Goal: Information Seeking & Learning: Find specific fact

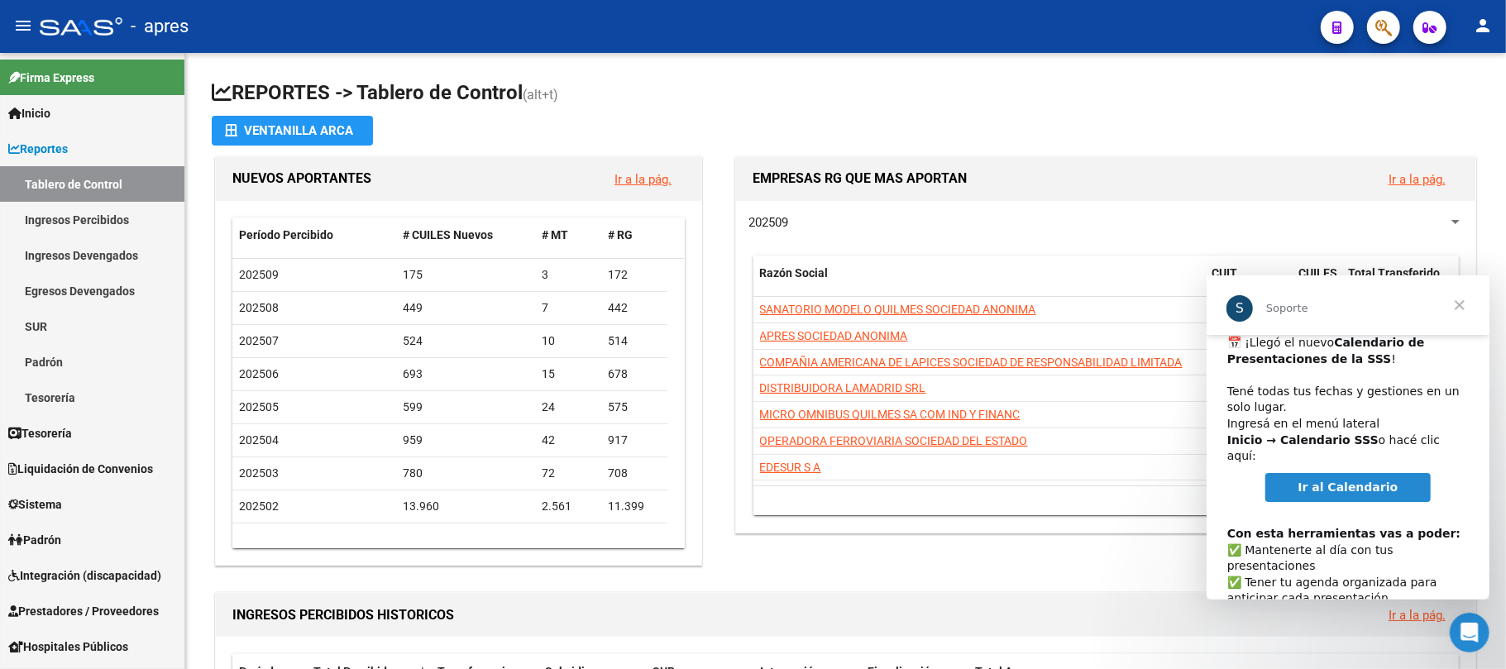
scroll to position [84, 0]
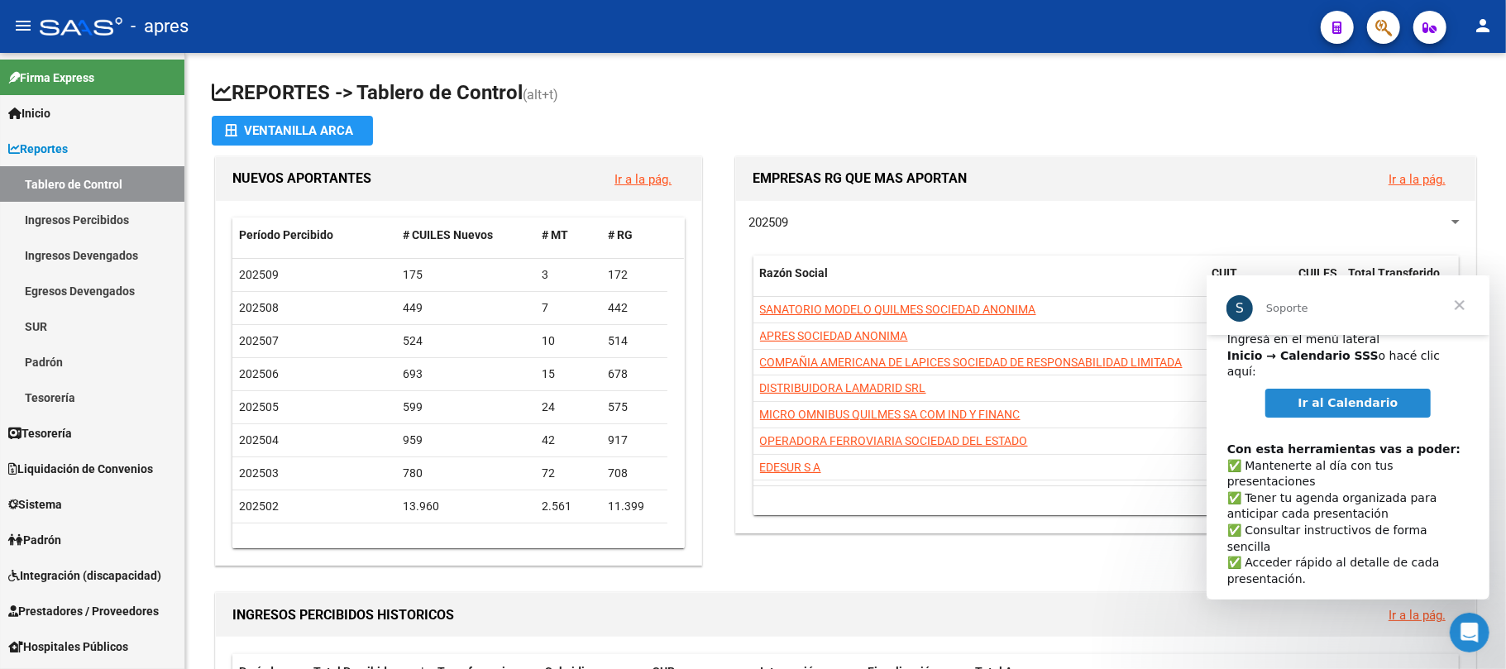
click at [1348, 394] on link "Ir al Calendario" at bounding box center [1348, 403] width 166 height 30
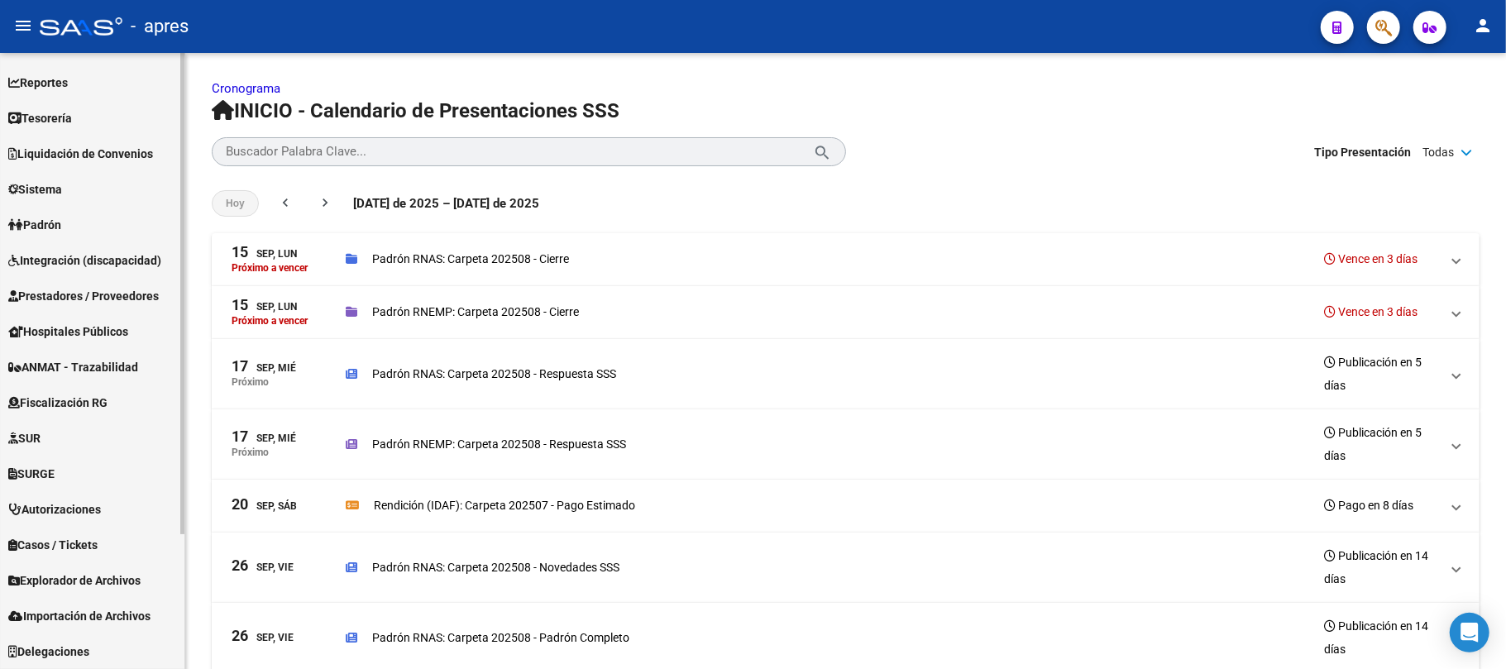
click at [68, 89] on span "Reportes" at bounding box center [38, 83] width 60 height 18
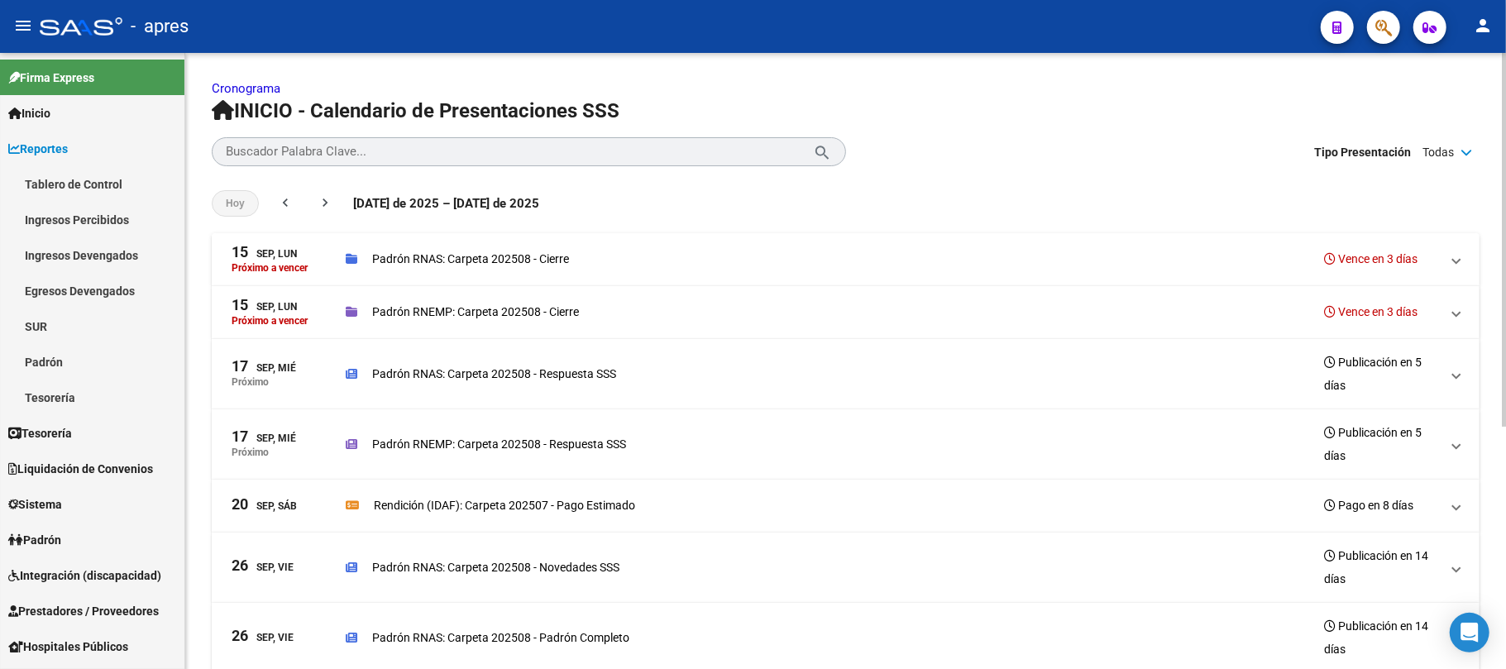
click at [385, 263] on p "Padrón RNAS: Carpeta 202508 - Cierre" at bounding box center [470, 259] width 197 height 18
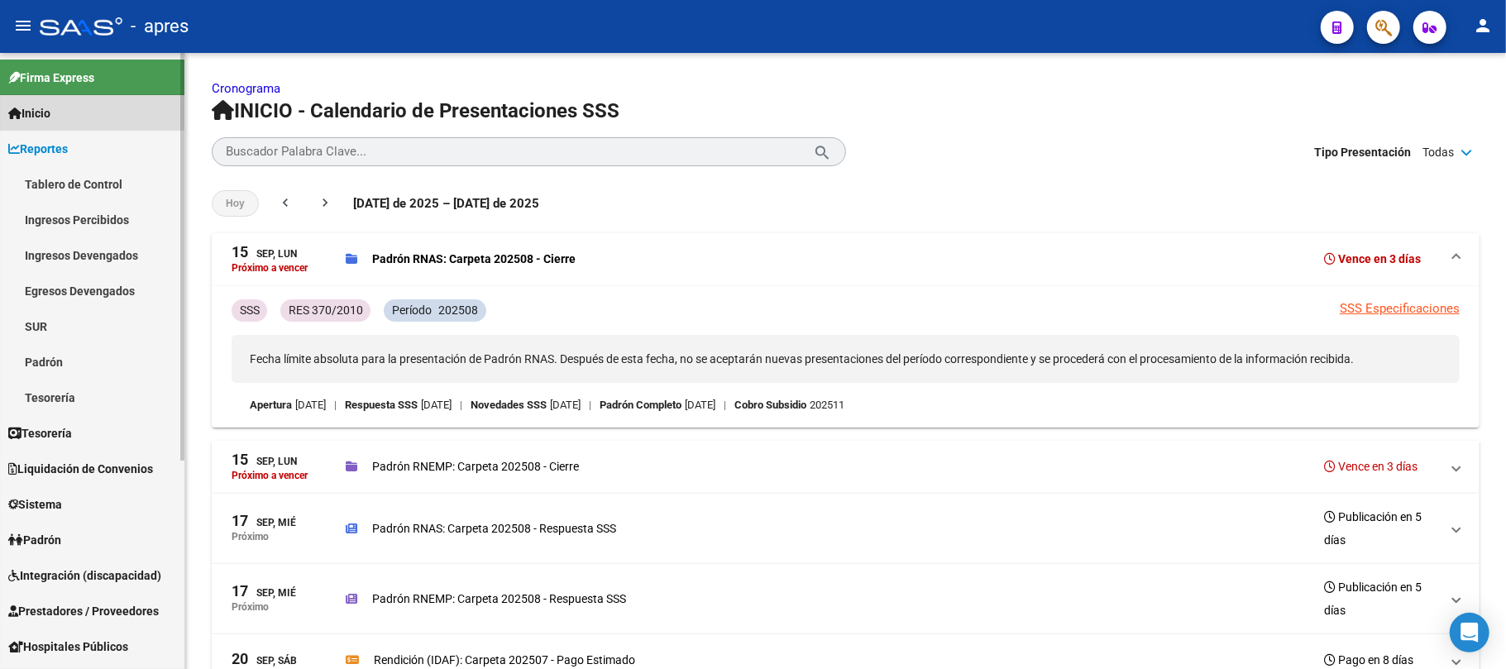
click at [43, 99] on link "Inicio" at bounding box center [92, 113] width 184 height 36
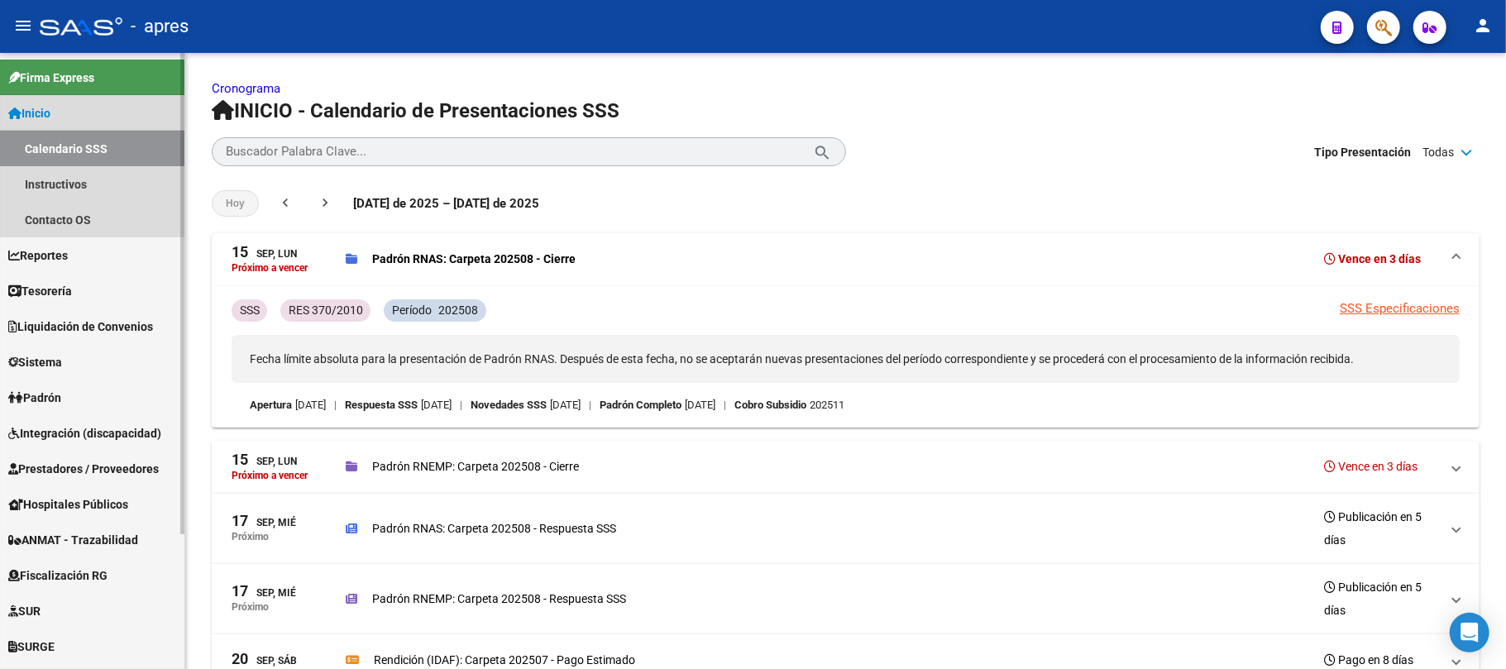
click at [53, 143] on link "Calendario SSS" at bounding box center [92, 149] width 184 height 36
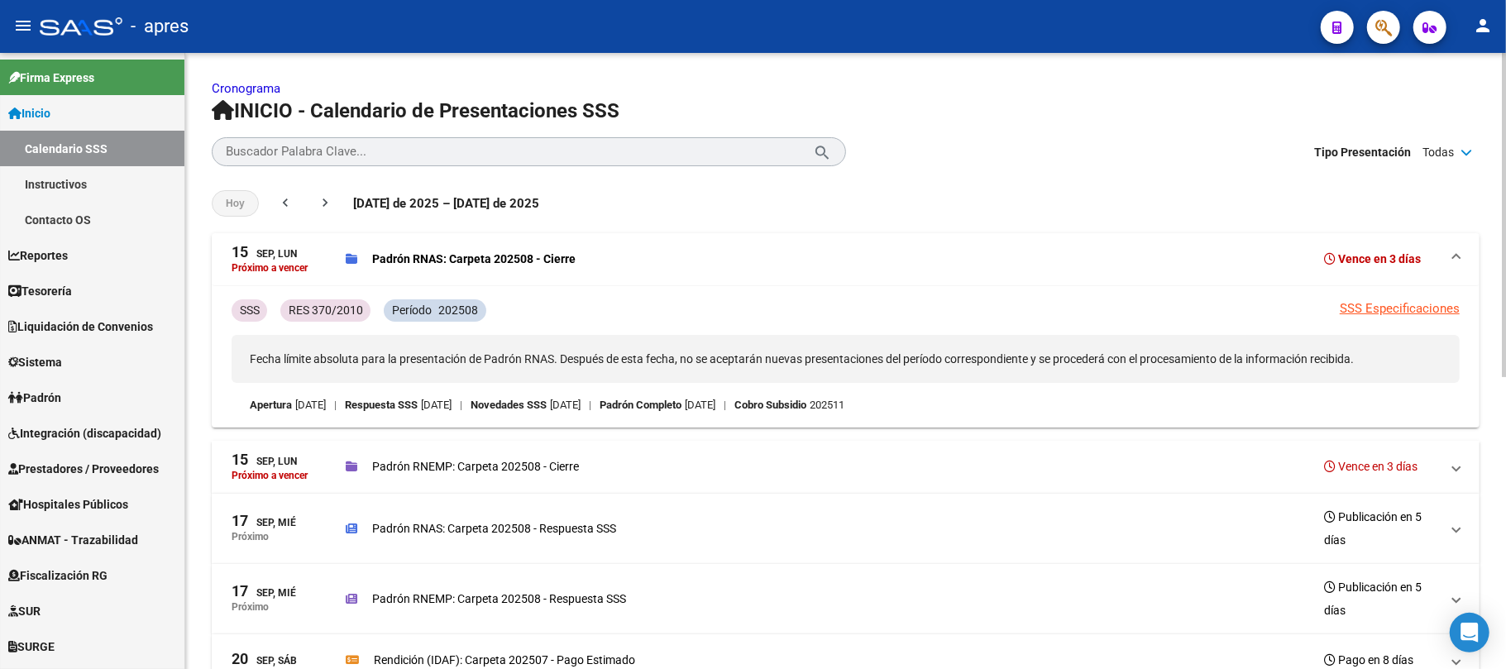
click at [1456, 137] on div "Buscador Palabra Clave... search close Tipo Presentación Todas check Apertura c…" at bounding box center [846, 151] width 1268 height 29
click at [1461, 143] on div "Todas" at bounding box center [1448, 152] width 60 height 25
click at [303, 451] on mat-expansion-panel-header "15 Sep, Lun Próximo a vencer Padrón RNEMP: Carpeta 202508 - Cierre Vence en 3 d…" at bounding box center [846, 467] width 1268 height 53
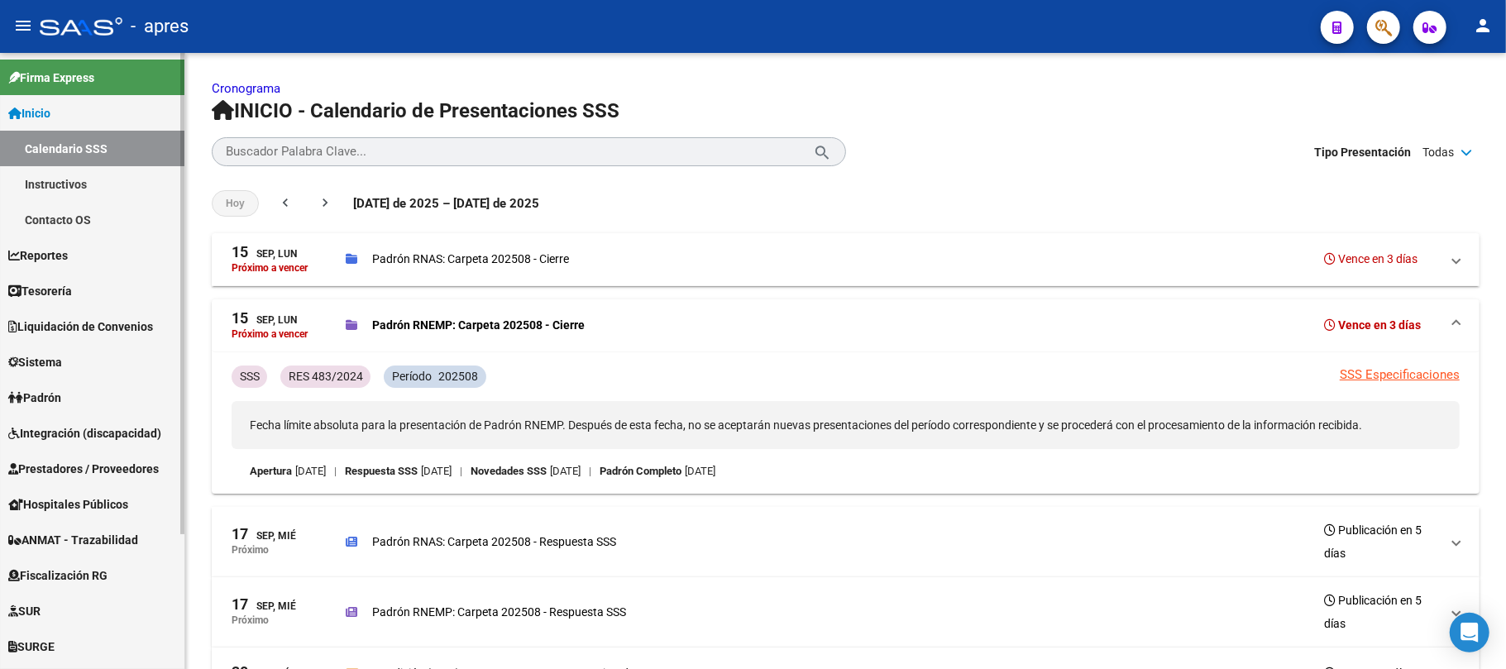
click at [50, 108] on span "Inicio" at bounding box center [29, 113] width 42 height 18
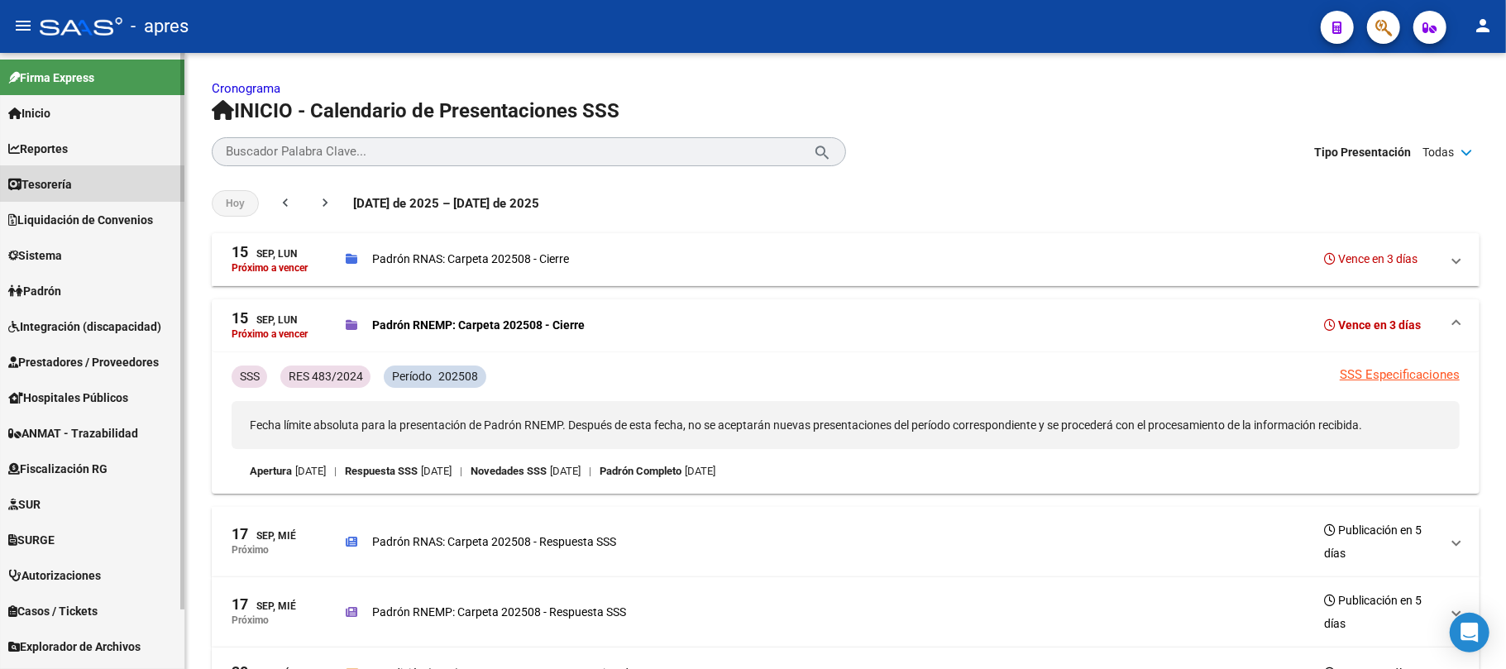
click at [68, 190] on span "Tesorería" at bounding box center [40, 184] width 64 height 18
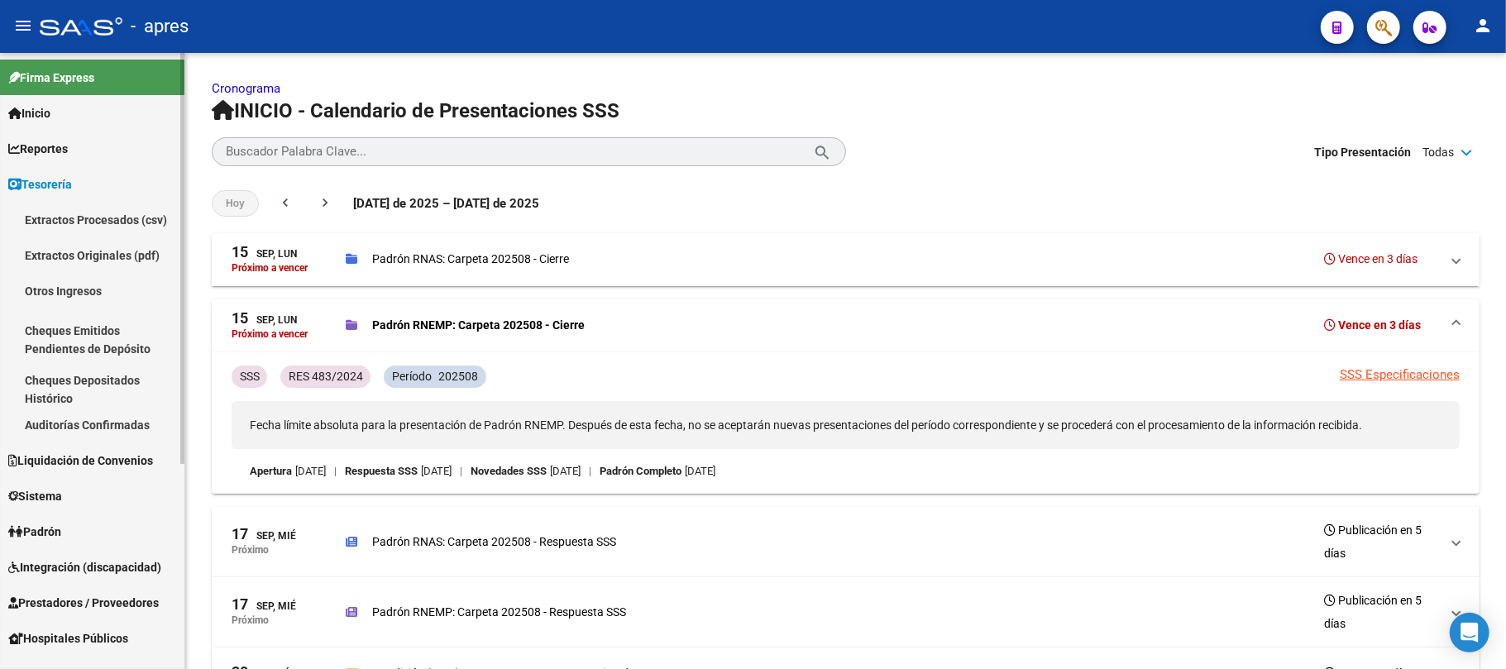
click at [70, 180] on span "Tesorería" at bounding box center [40, 184] width 64 height 18
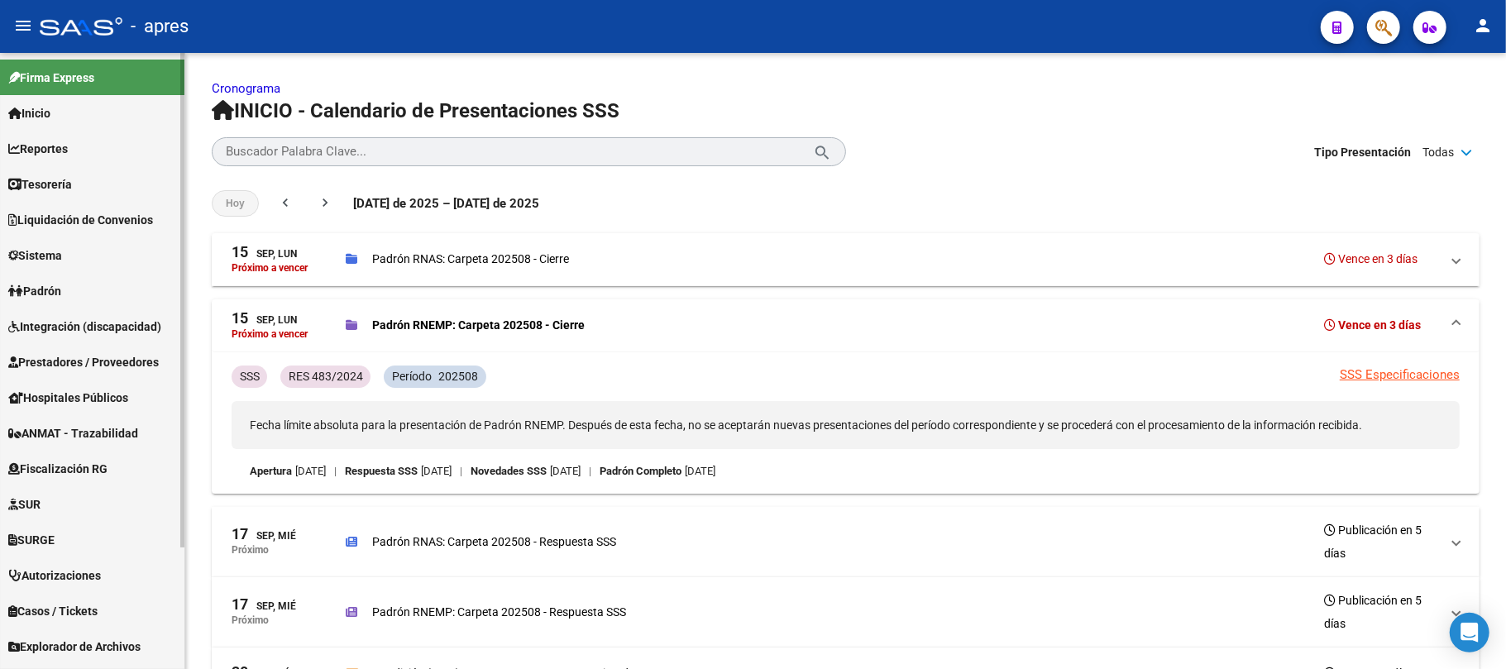
click at [64, 152] on span "Reportes" at bounding box center [38, 149] width 60 height 18
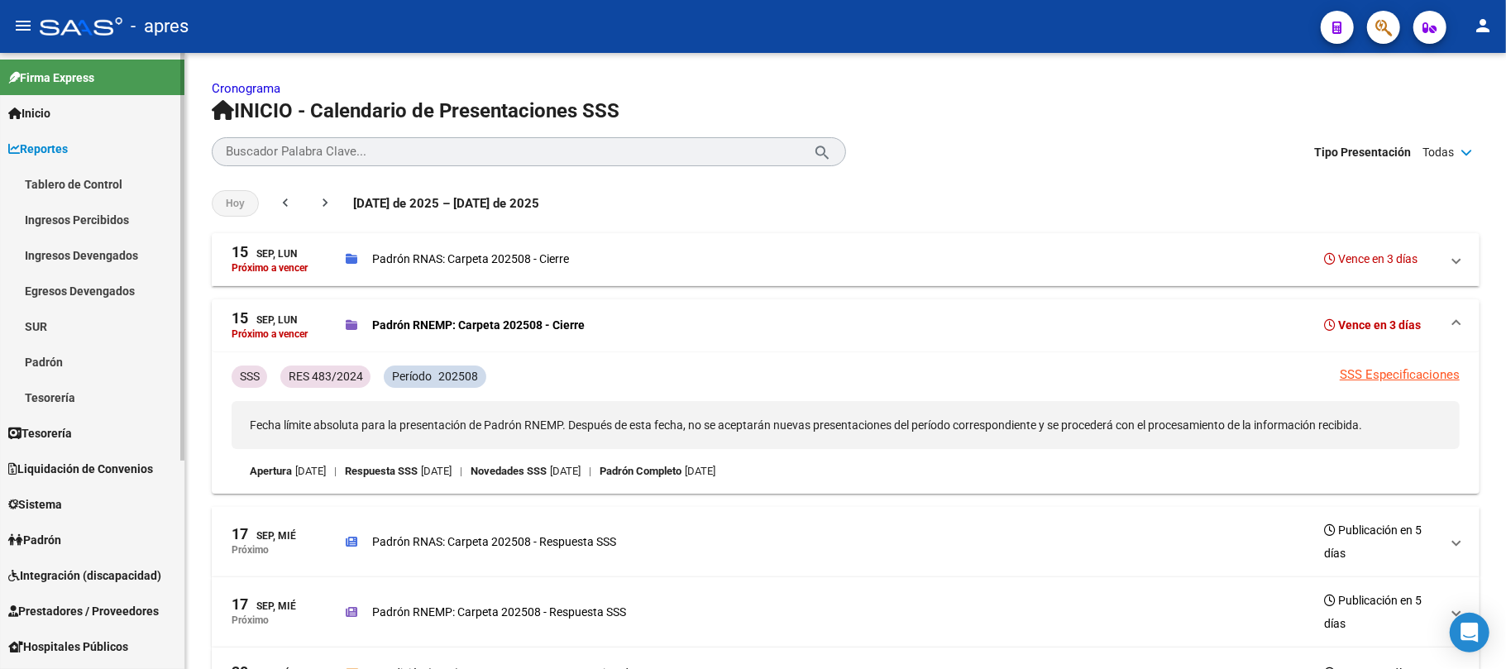
click at [87, 226] on link "Ingresos Percibidos" at bounding box center [92, 220] width 184 height 36
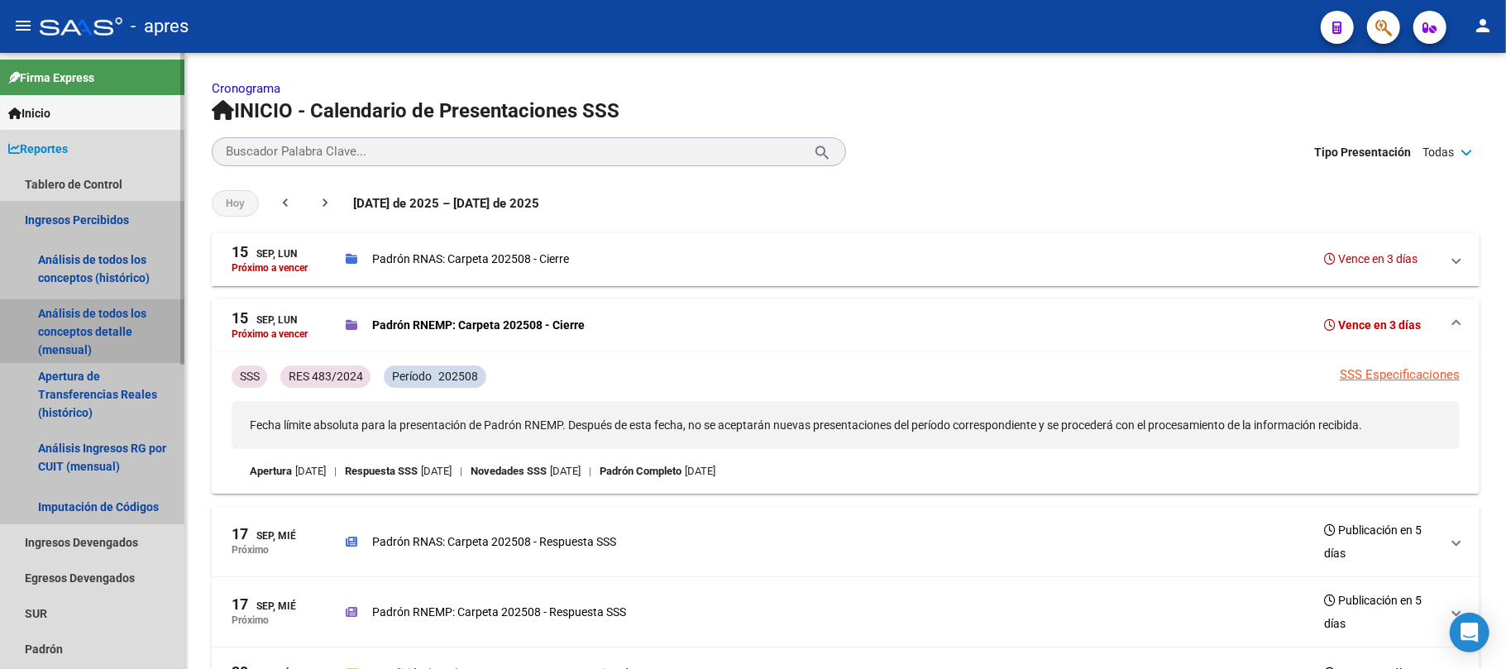
click at [120, 318] on link "Análisis de todos los conceptos detalle (mensual)" at bounding box center [92, 331] width 184 height 63
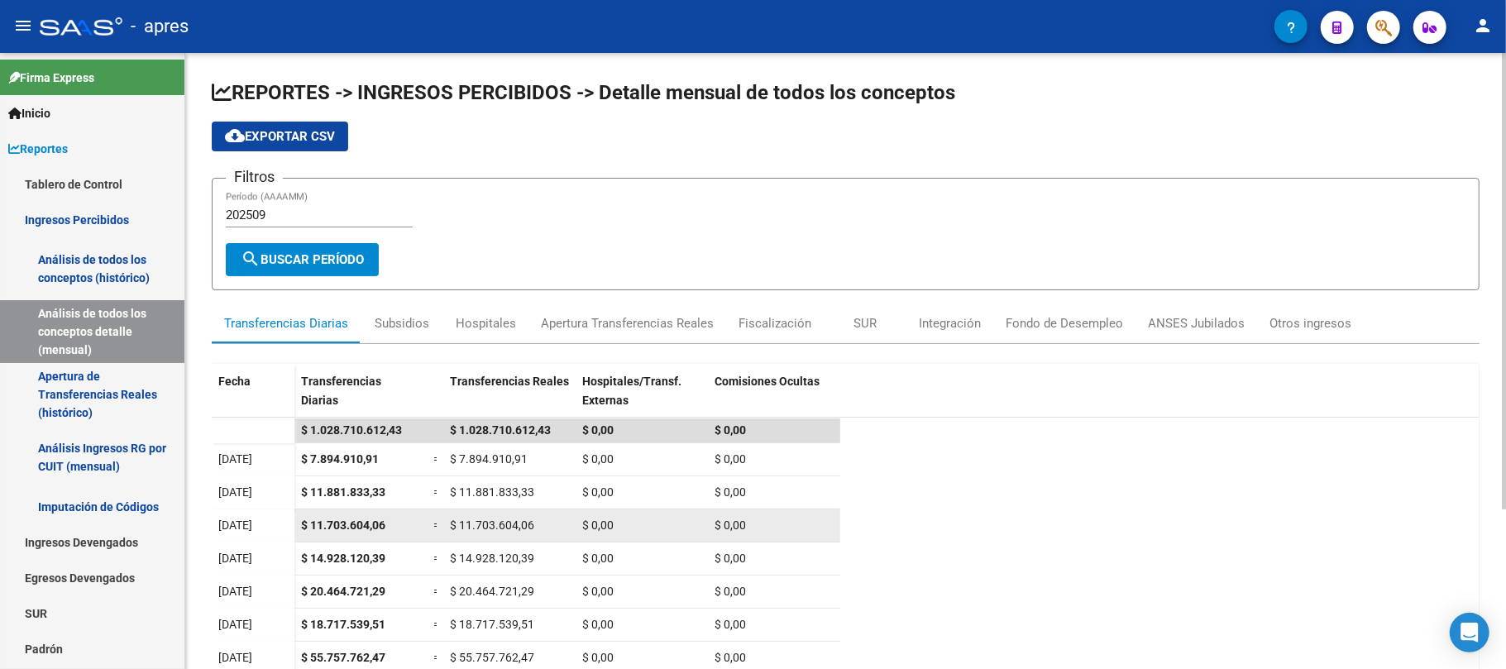
scroll to position [215, 0]
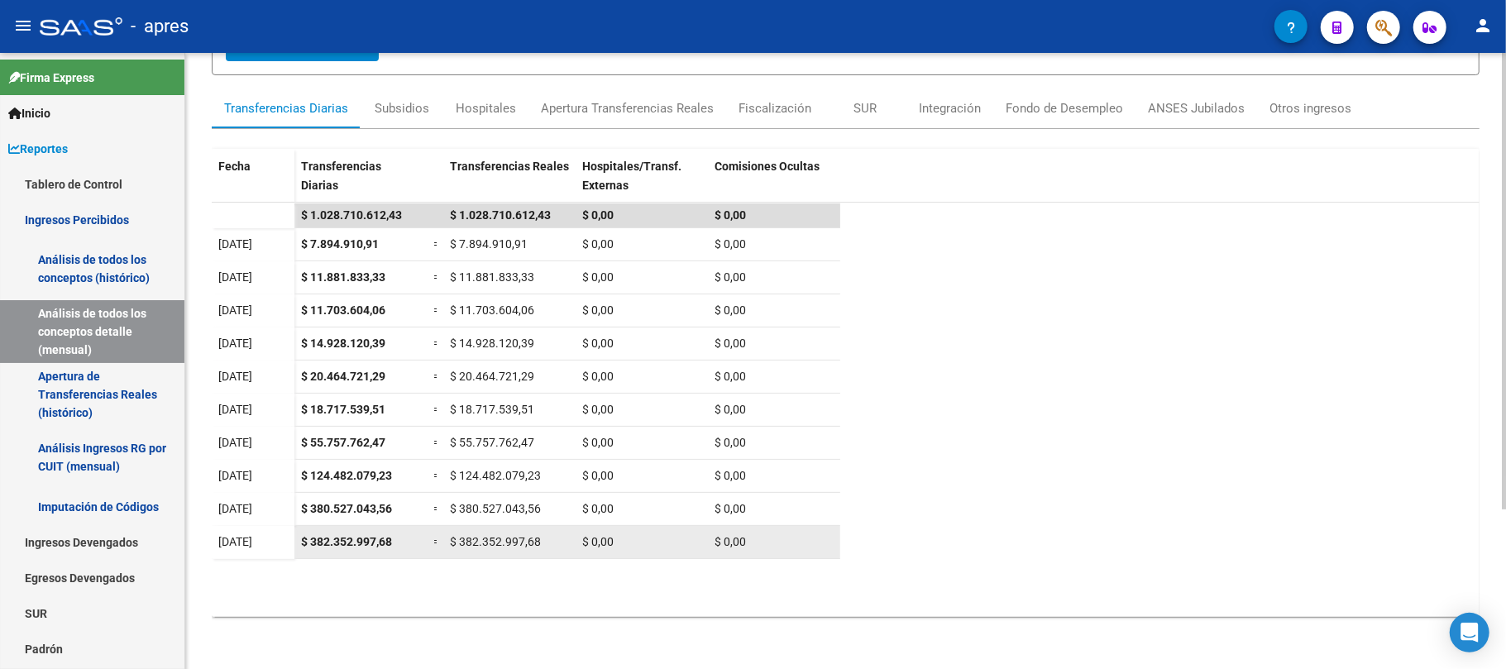
click at [374, 537] on span "$ 382.352.997,68" at bounding box center [346, 541] width 91 height 13
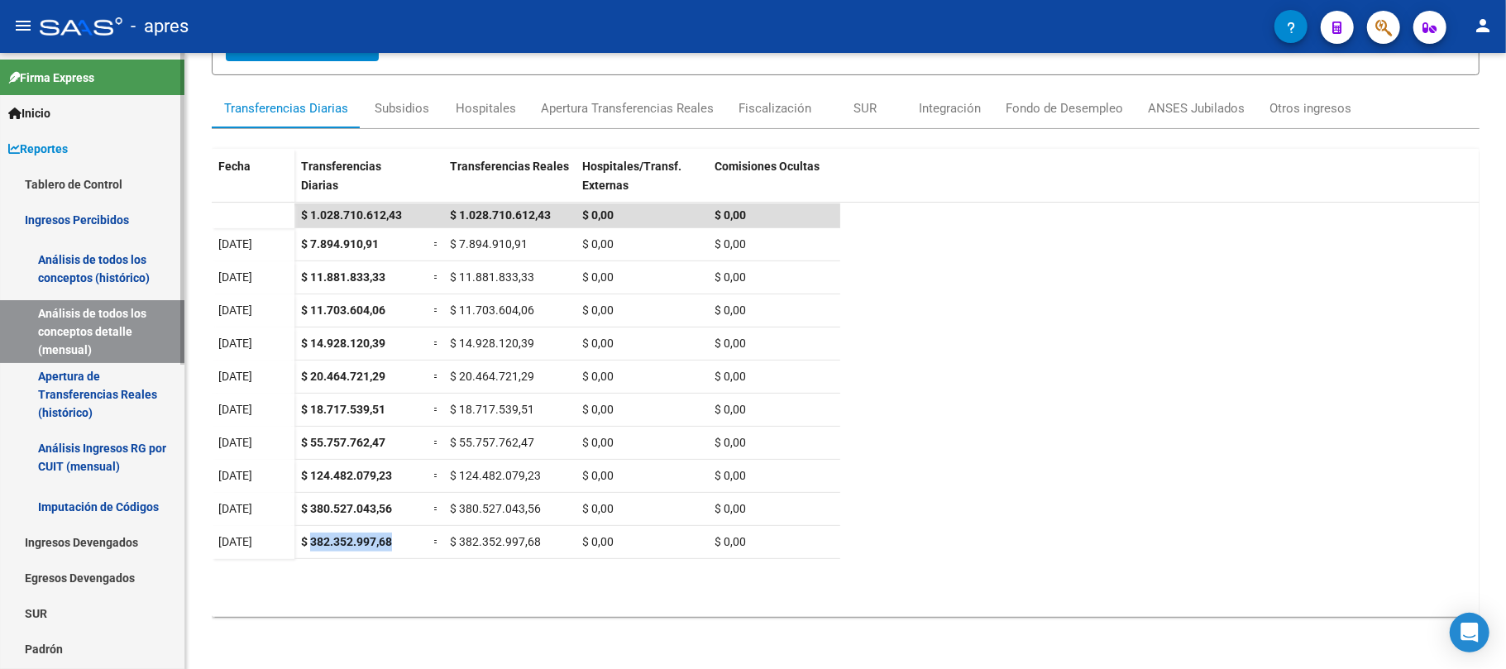
copy span "382.352.997,68"
click at [345, 576] on datatable-body "$ 1.028.710.612,43 $ 1.028.710.612,43 $ 0,00 $ 0,00 01/09/2025 $ 7.894.910,91 =…" at bounding box center [846, 410] width 1268 height 415
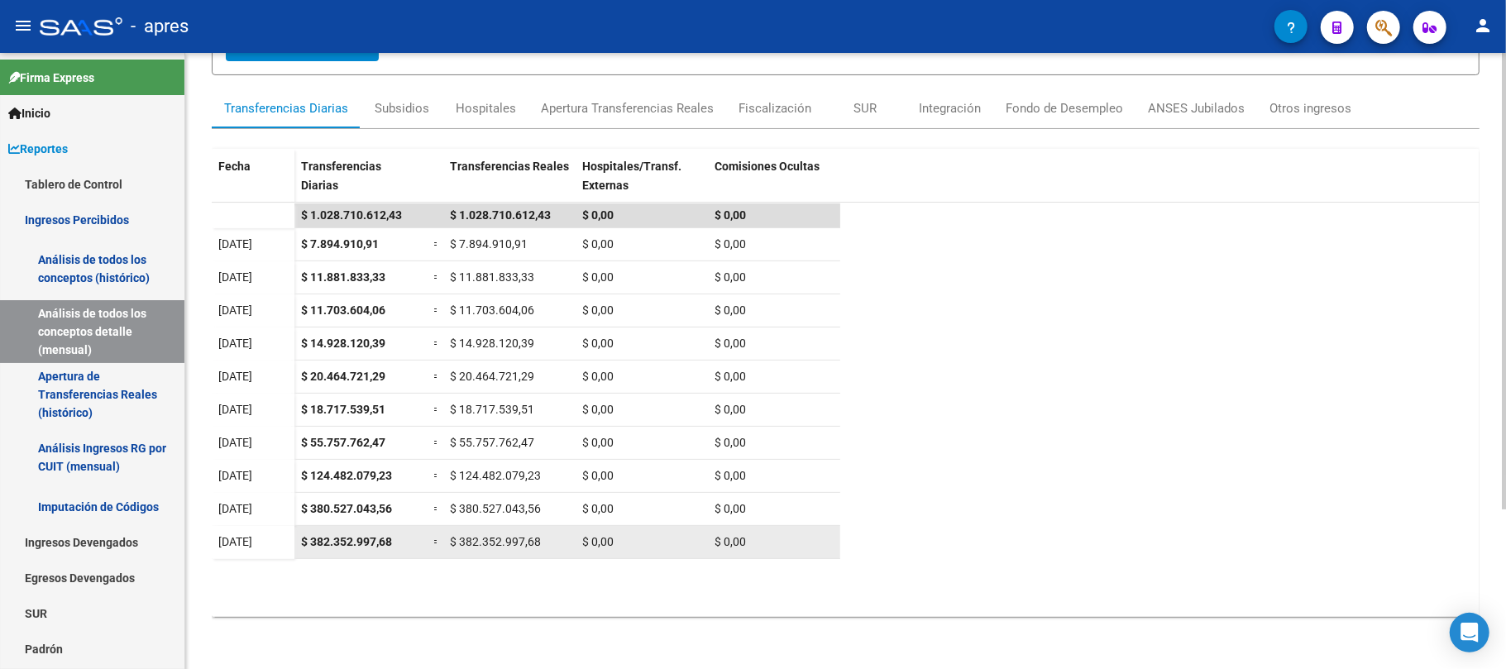
click at [357, 544] on span "$ 382.352.997,68" at bounding box center [346, 541] width 91 height 13
copy span "382.352.997,68"
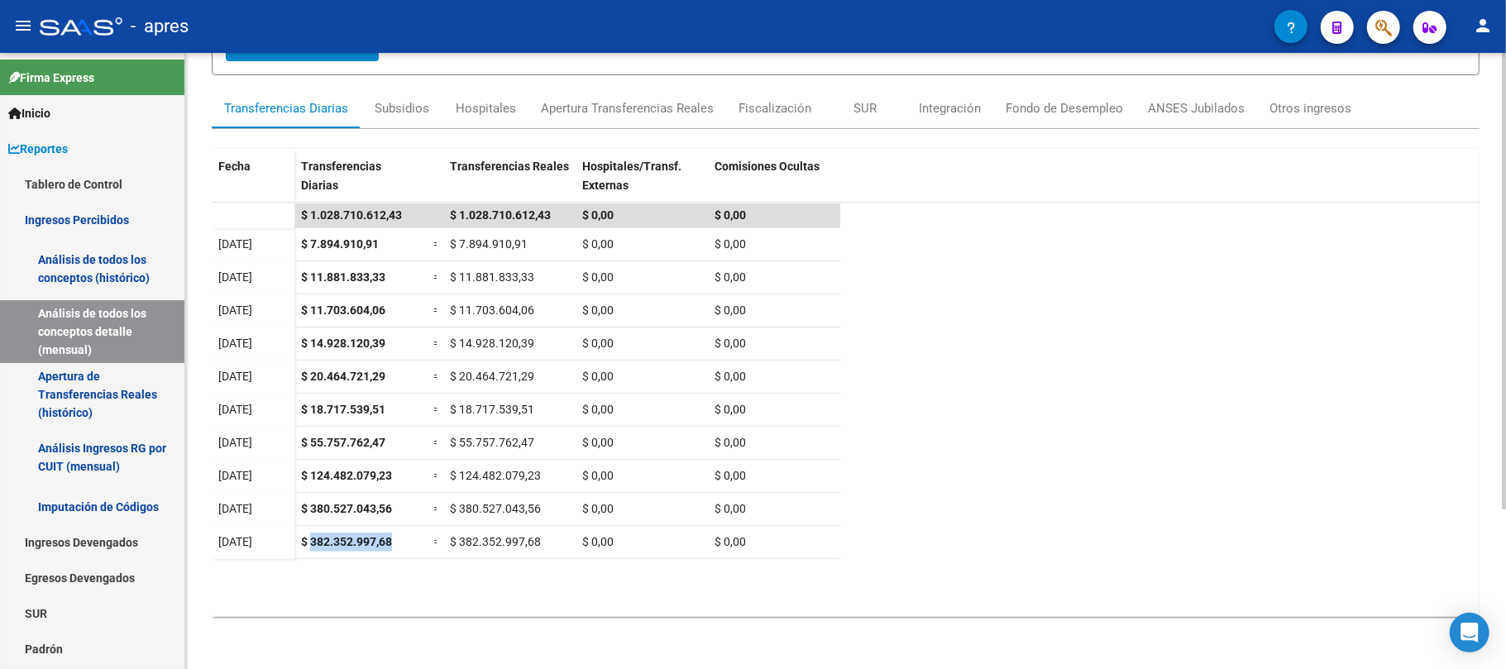
copy span "382.352.997,68"
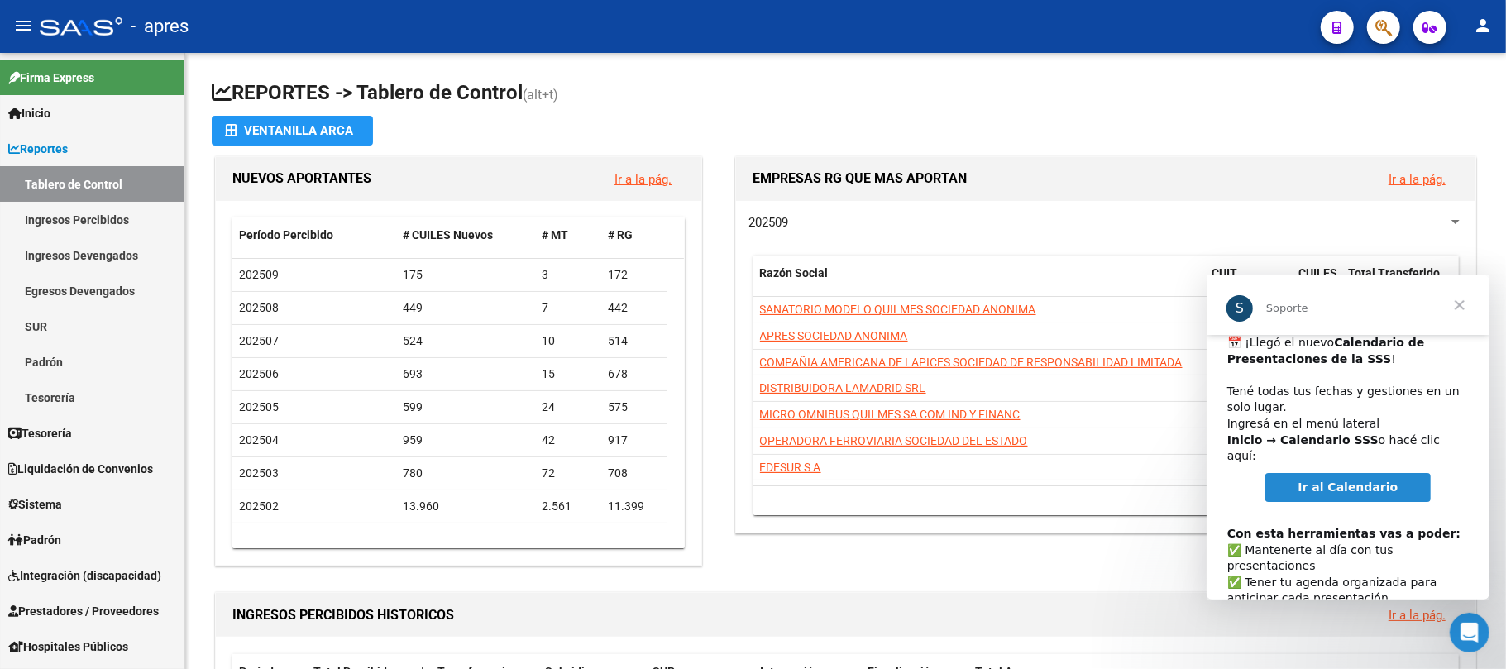
scroll to position [84, 0]
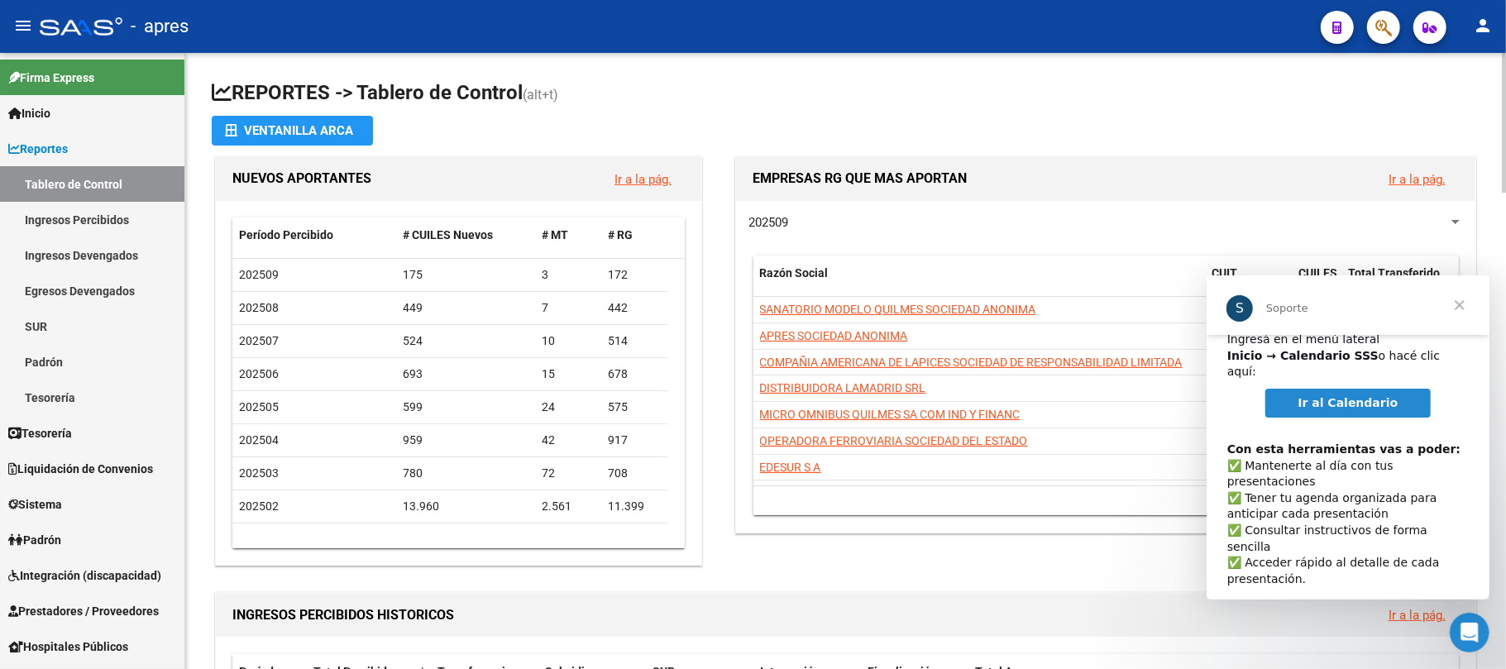
click at [799, 183] on span "EMPRESAS RG QUE MAS APORTAN" at bounding box center [860, 178] width 214 height 16
click at [848, 142] on app-file-import-inline "Ventanilla ARCA" at bounding box center [846, 131] width 1268 height 30
drag, startPoint x: 213, startPoint y: 90, endPoint x: 557, endPoint y: 106, distance: 344.4
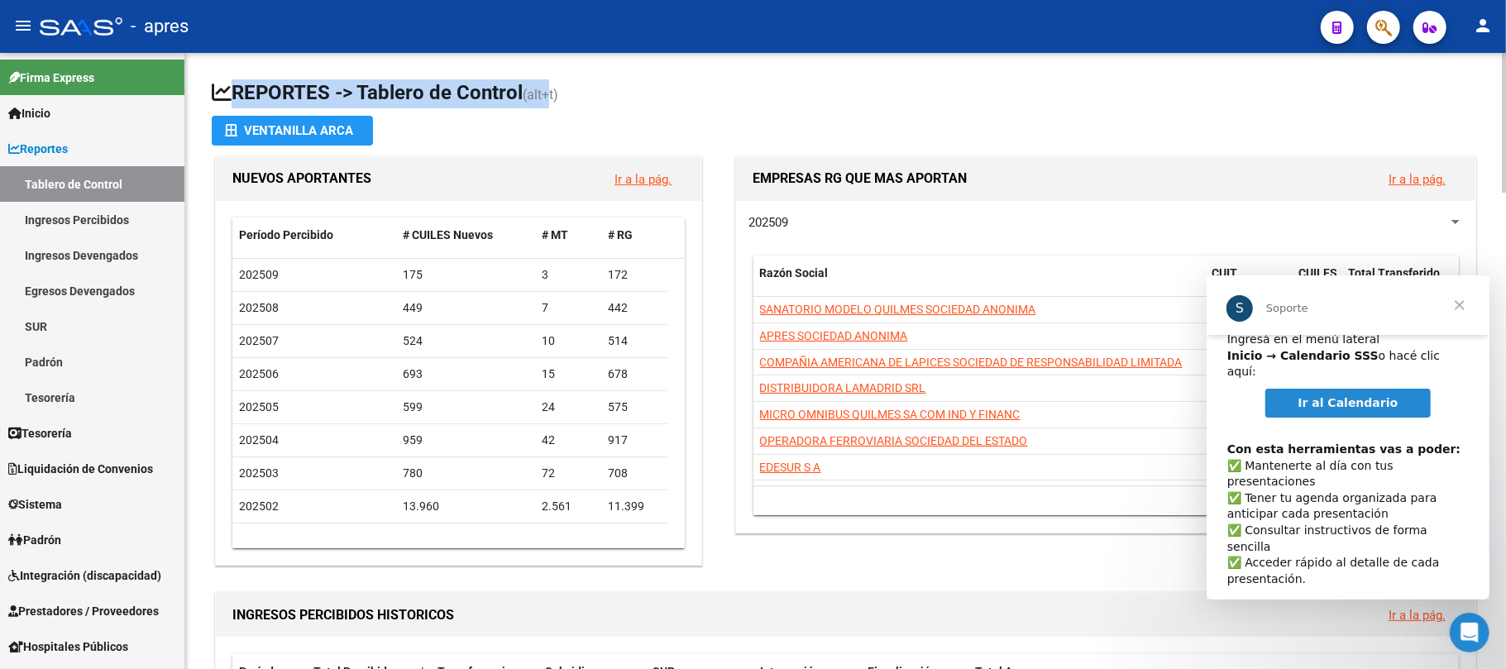
click at [557, 106] on h1 "REPORTES -> Tablero de Control (alt+t)" at bounding box center [846, 93] width 1268 height 29
click at [558, 94] on span "(alt+t)" at bounding box center [541, 95] width 36 height 16
click at [574, 89] on h1 "REPORTES -> Tablero de Control (alt+t)" at bounding box center [846, 93] width 1268 height 29
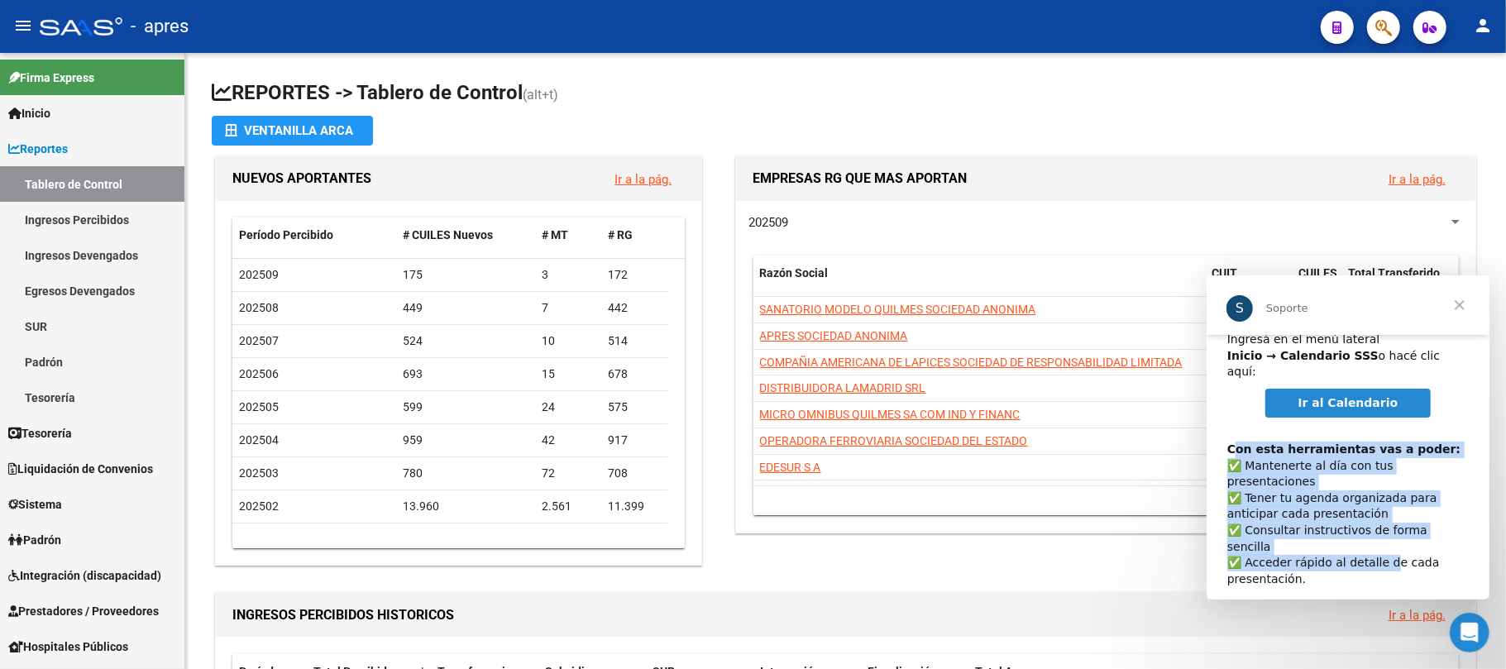
drag, startPoint x: 1231, startPoint y: 427, endPoint x: 1383, endPoint y: 505, distance: 170.9
click at [1383, 505] on div "Con esta herramientas vas a poder: ​✅ Mantenerte al día con tus presentaciones …" at bounding box center [1348, 529] width 242 height 211
drag, startPoint x: 1224, startPoint y: 433, endPoint x: 1433, endPoint y: 570, distance: 249.1
click at [1433, 570] on div "​📅 ¡Llegó el nuevo Calendario de Presentaciones de la SSS ! ​ Tené todas tus fe…" at bounding box center [1347, 449] width 283 height 399
click at [1373, 523] on div "Con esta herramientas vas a poder: ​✅ Mantenerte al día con tus presentaciones …" at bounding box center [1348, 529] width 242 height 211
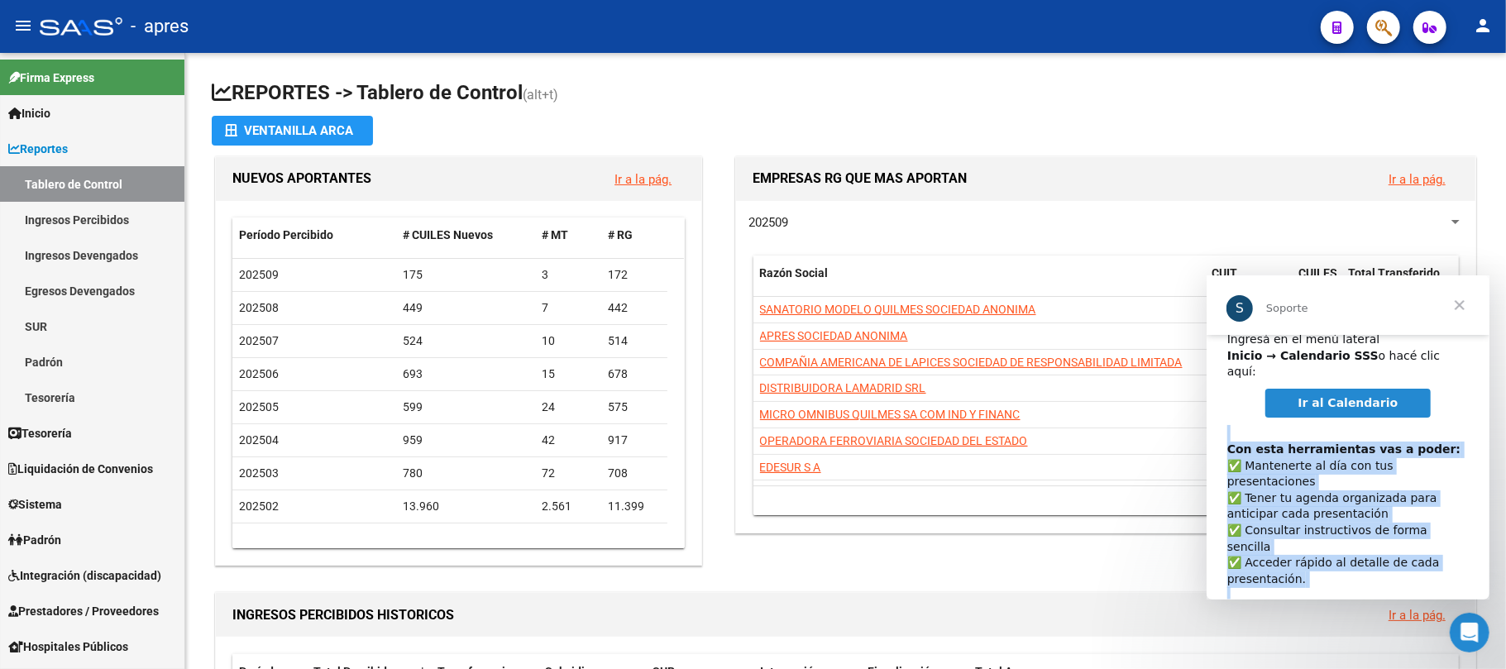
drag, startPoint x: 1337, startPoint y: 582, endPoint x: 1229, endPoint y: 420, distance: 194.5
click at [1229, 424] on div "Con esta herramientas vas a poder: ​✅ Mantenerte al día con tus presentaciones …" at bounding box center [1348, 529] width 242 height 211
click at [1227, 424] on div "Con esta herramientas vas a poder: ​✅ Mantenerte al día con tus presentaciones …" at bounding box center [1348, 529] width 242 height 211
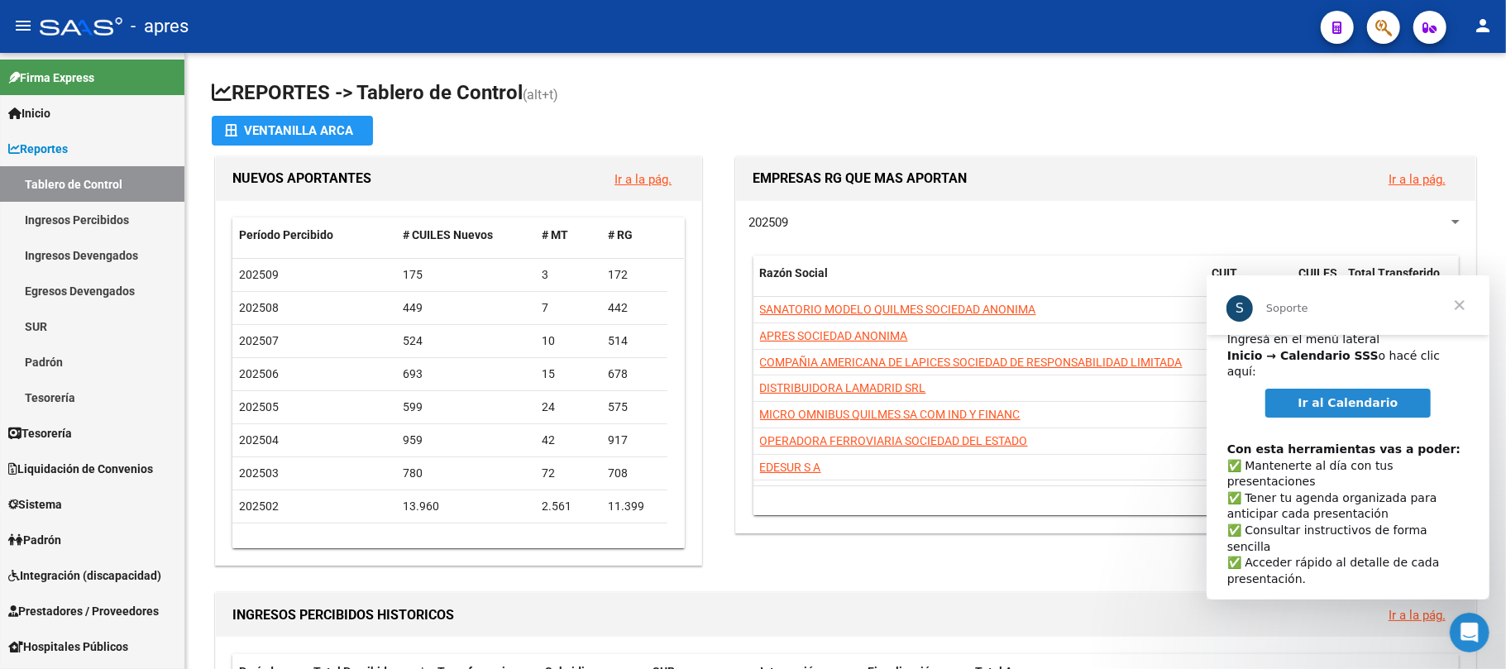
click at [1453, 306] on span "Cerrar" at bounding box center [1459, 305] width 60 height 60
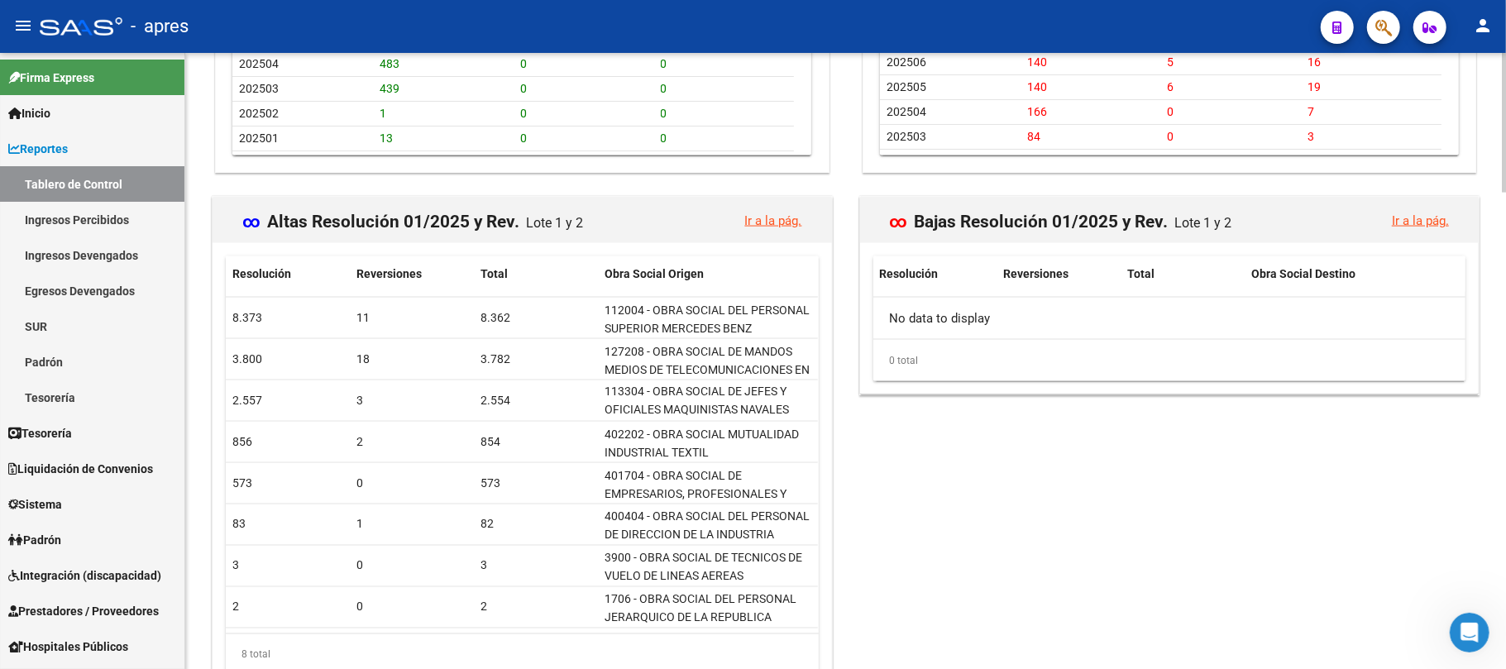
scroll to position [2095, 0]
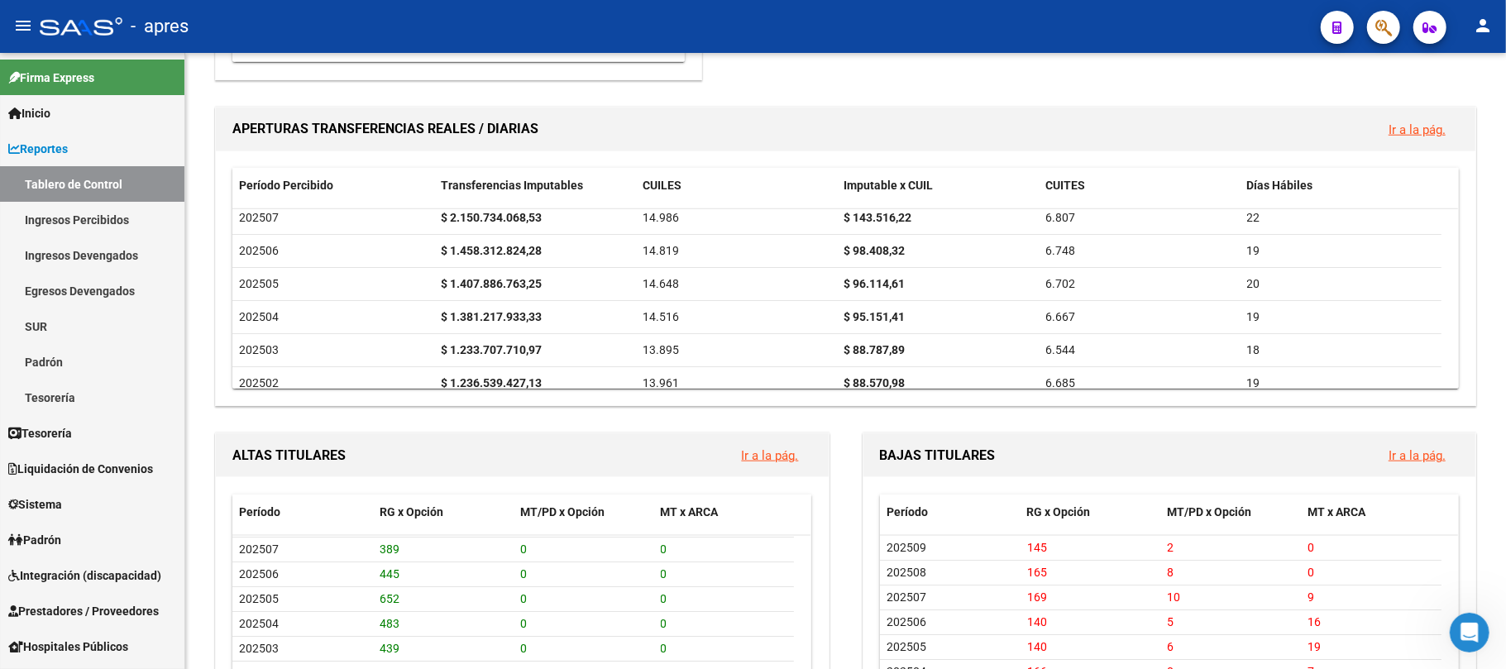
drag, startPoint x: 782, startPoint y: 332, endPoint x: 530, endPoint y: 28, distance: 395.3
click at [530, 28] on div "menu - apres person Firma Express Inicio Calendario SSS Instructivos Contacto O…" at bounding box center [753, 334] width 1506 height 669
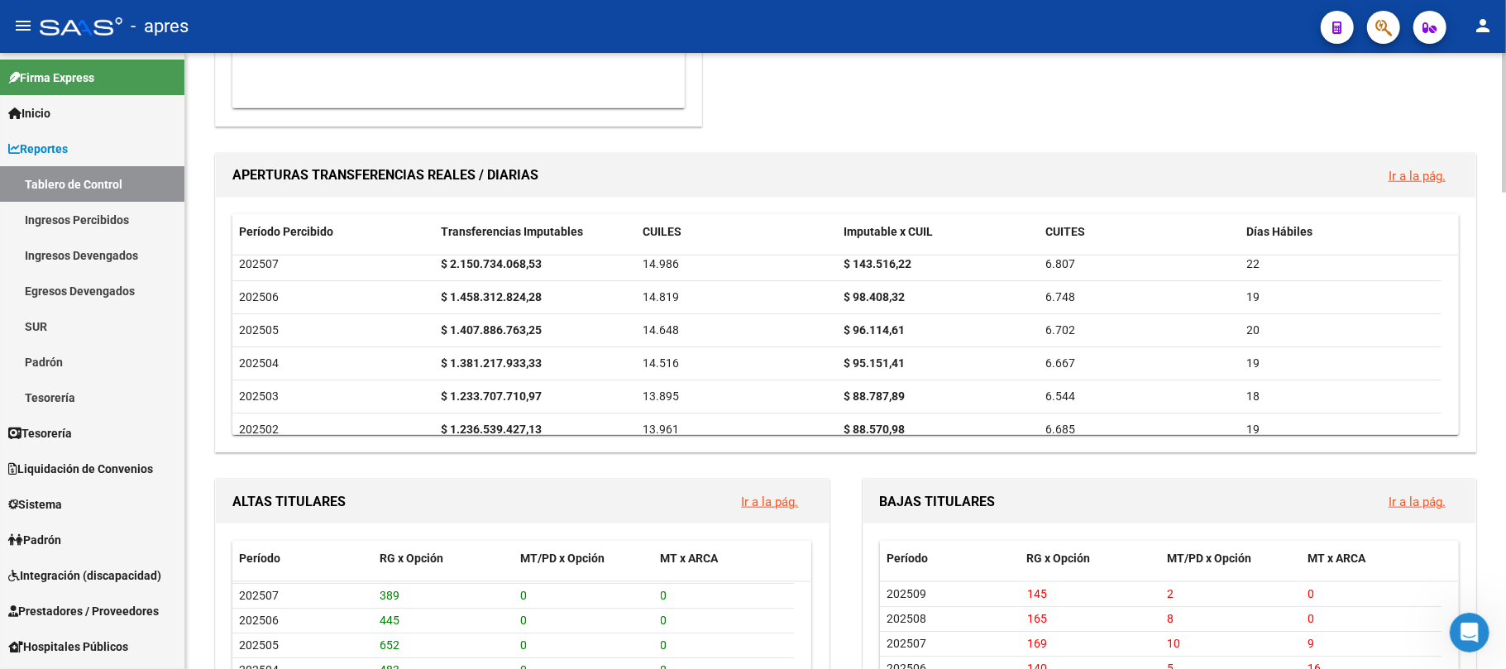
click at [606, 442] on div "Período Percibido Transferencias Imputables CUILES Imputable x CUIL CUITES Días…" at bounding box center [846, 325] width 1260 height 255
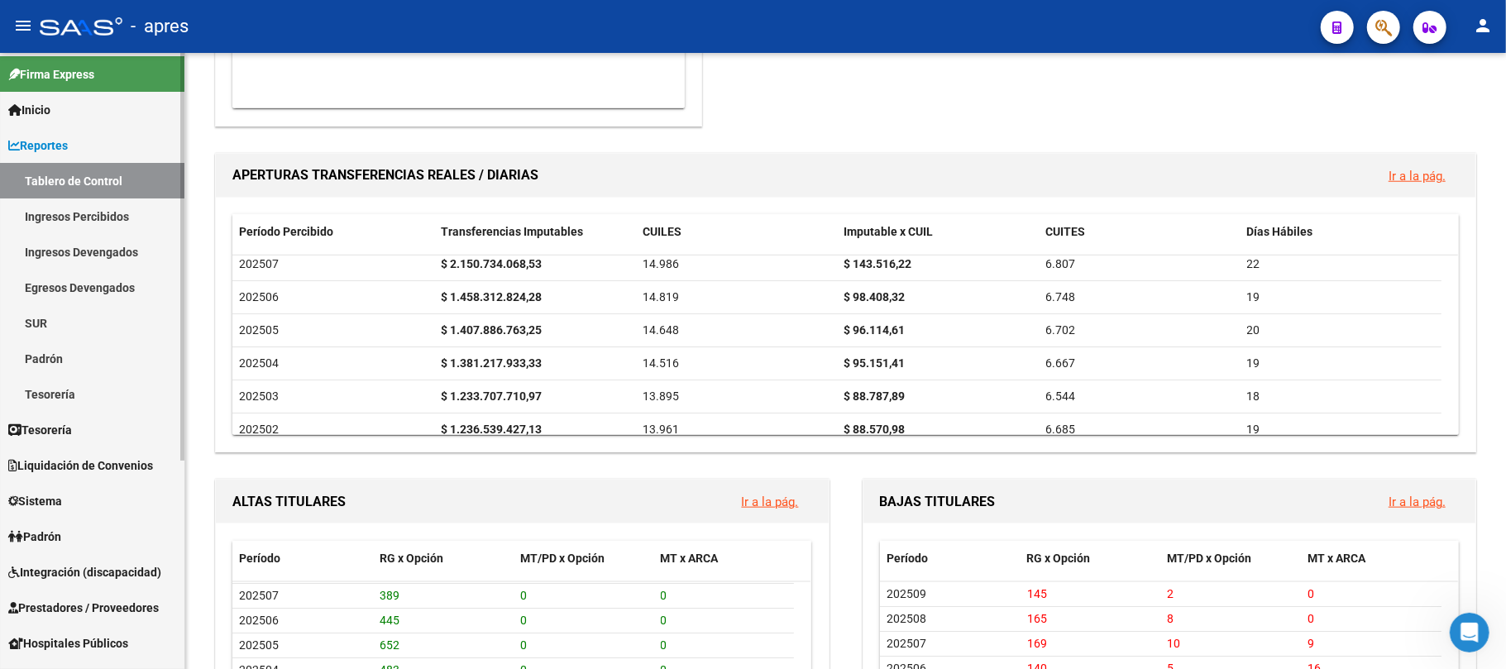
scroll to position [0, 0]
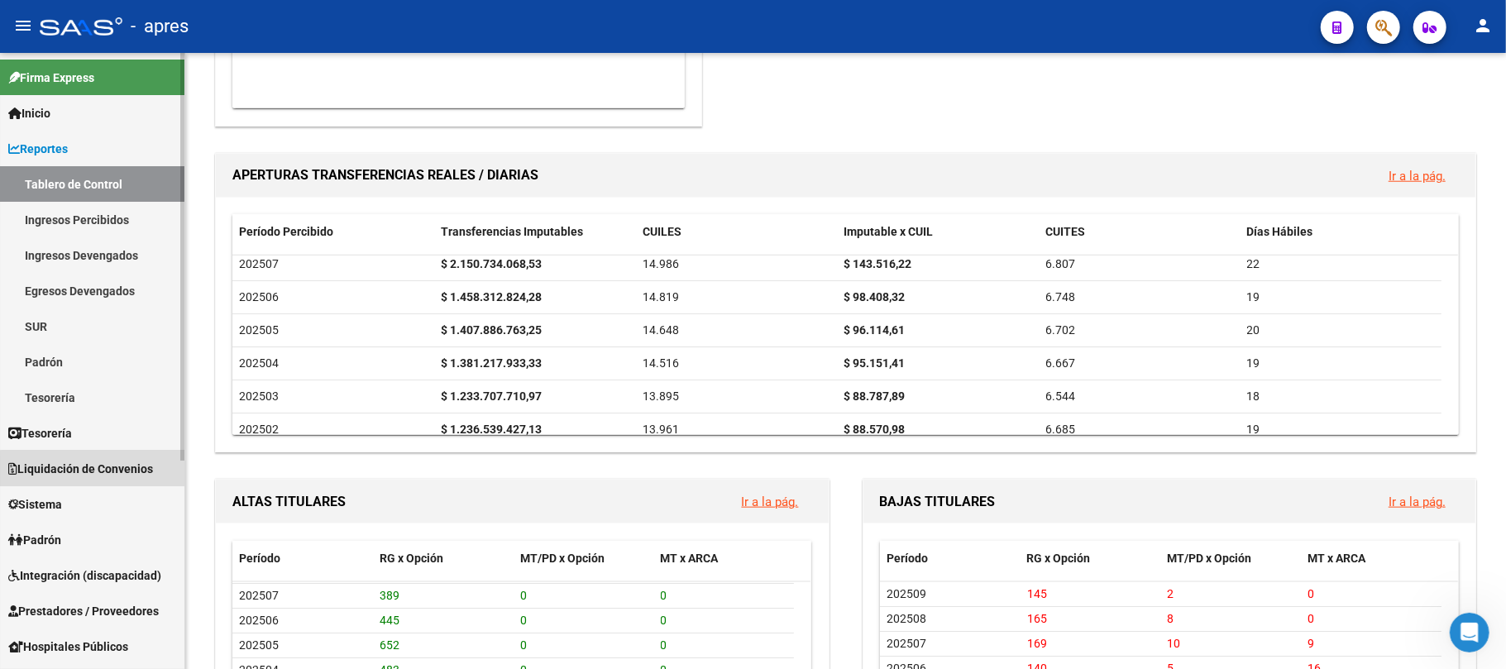
click at [111, 474] on span "Liquidación de Convenios" at bounding box center [80, 469] width 145 height 18
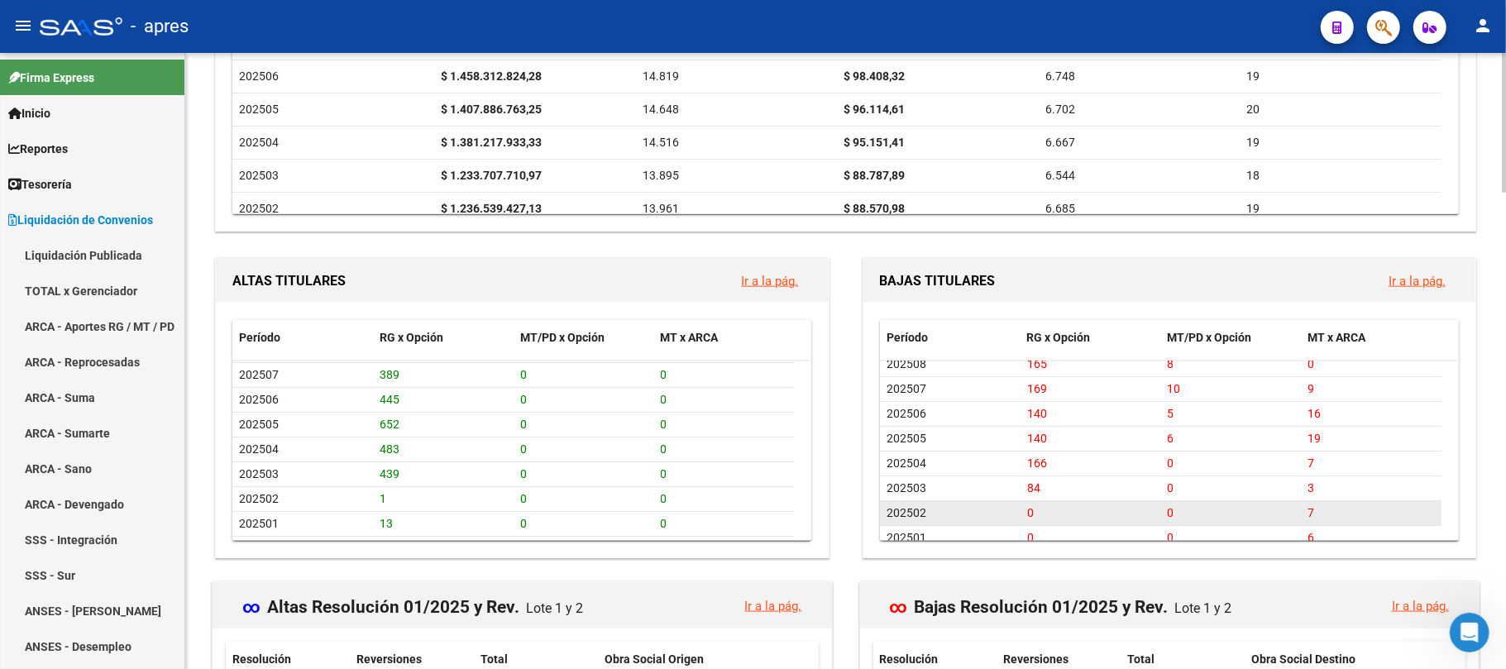
scroll to position [48, 0]
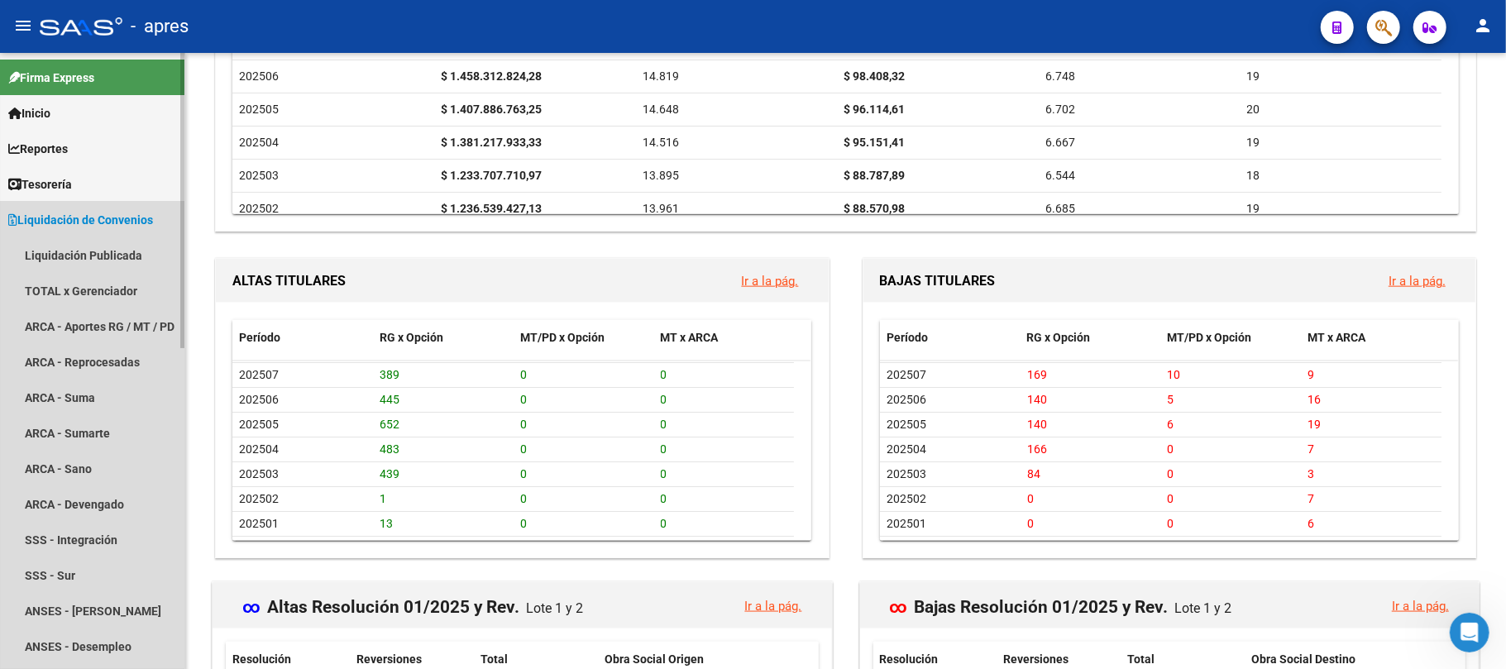
click at [84, 213] on span "Liquidación de Convenios" at bounding box center [80, 220] width 145 height 18
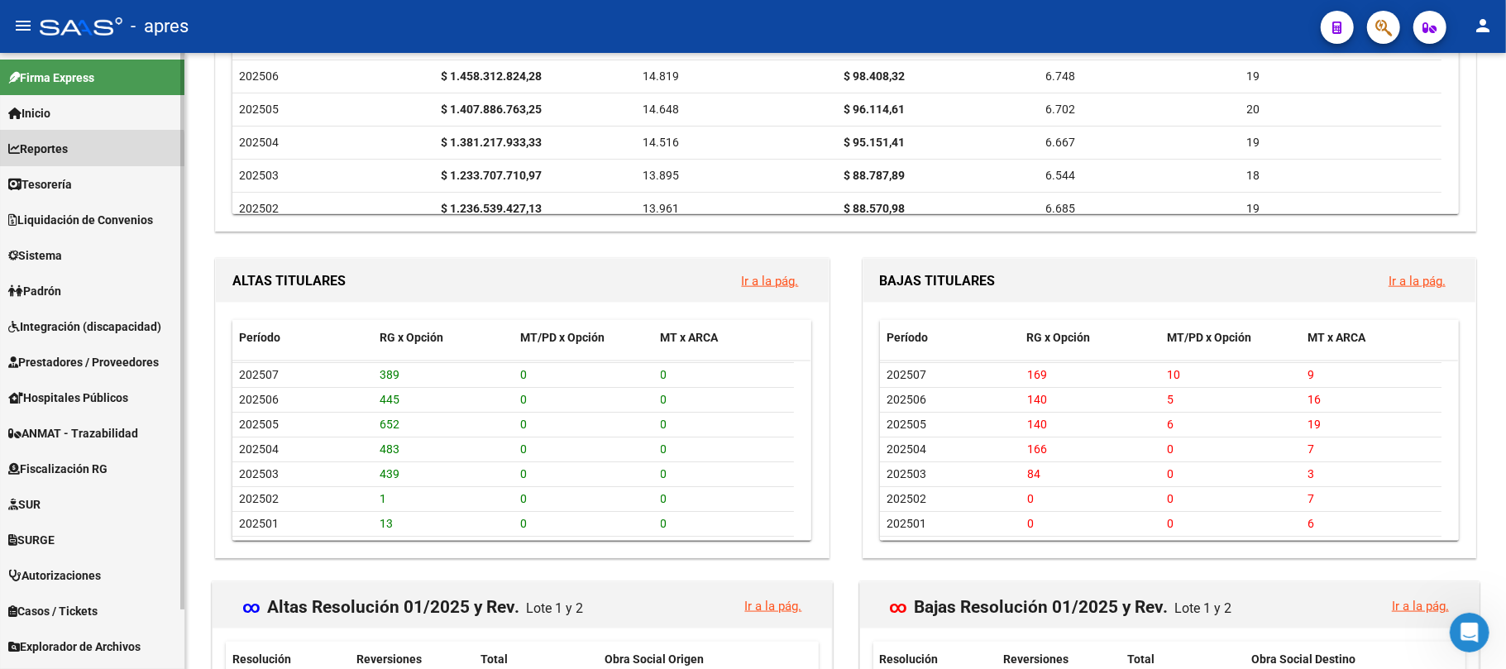
click at [45, 159] on link "Reportes" at bounding box center [92, 149] width 184 height 36
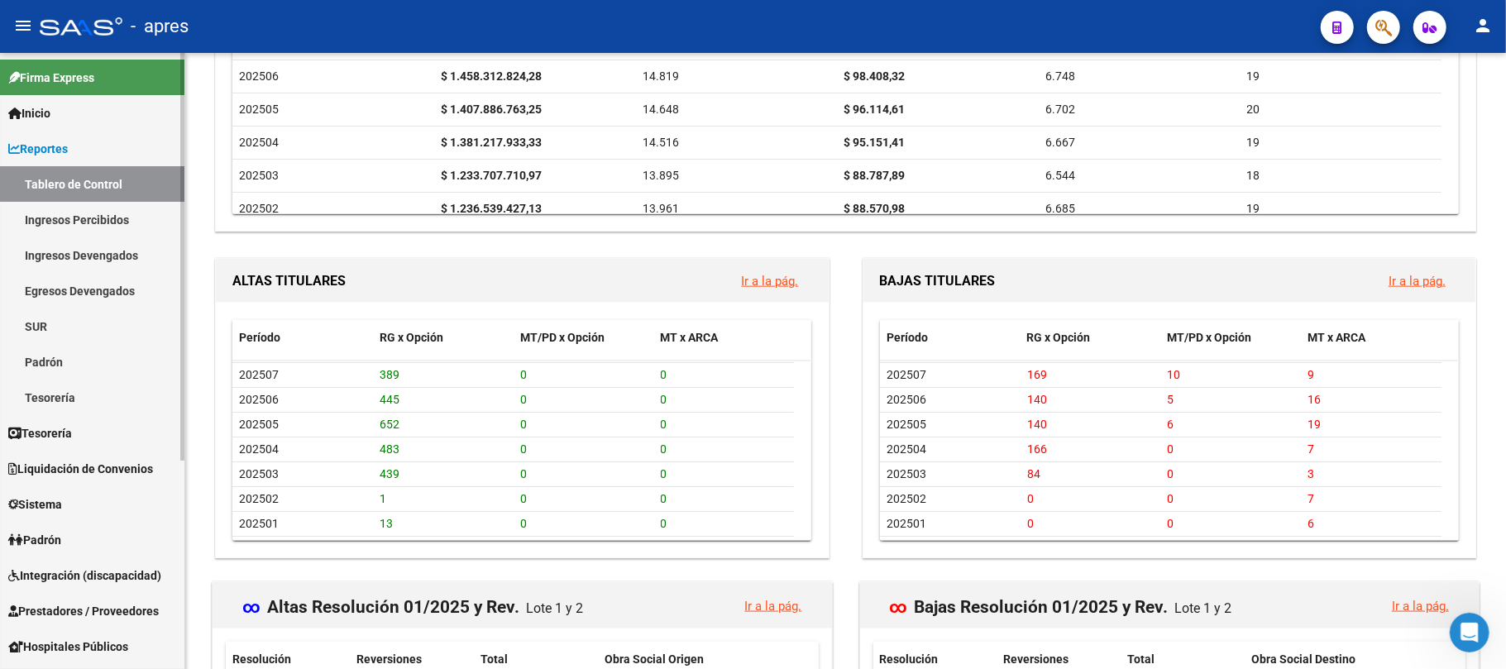
click at [84, 255] on link "Ingresos Devengados" at bounding box center [92, 255] width 184 height 36
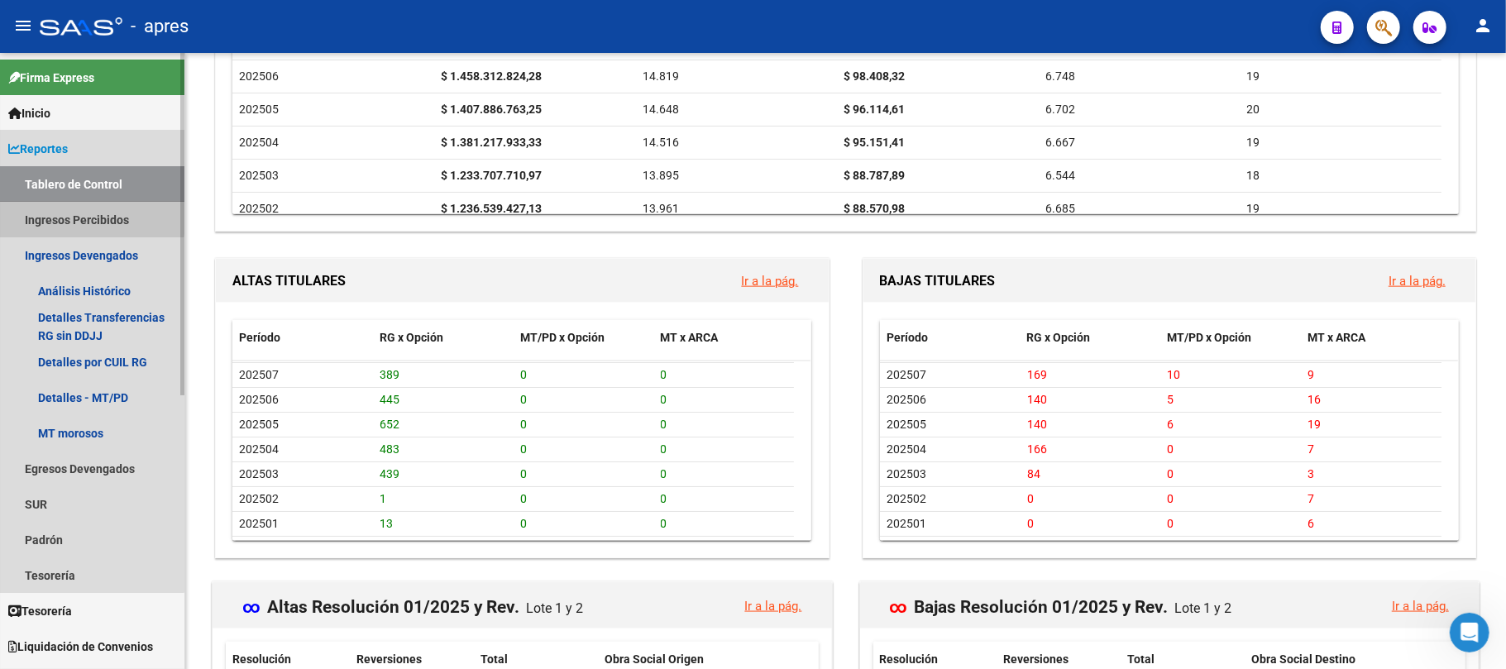
click at [87, 217] on link "Ingresos Percibidos" at bounding box center [92, 220] width 184 height 36
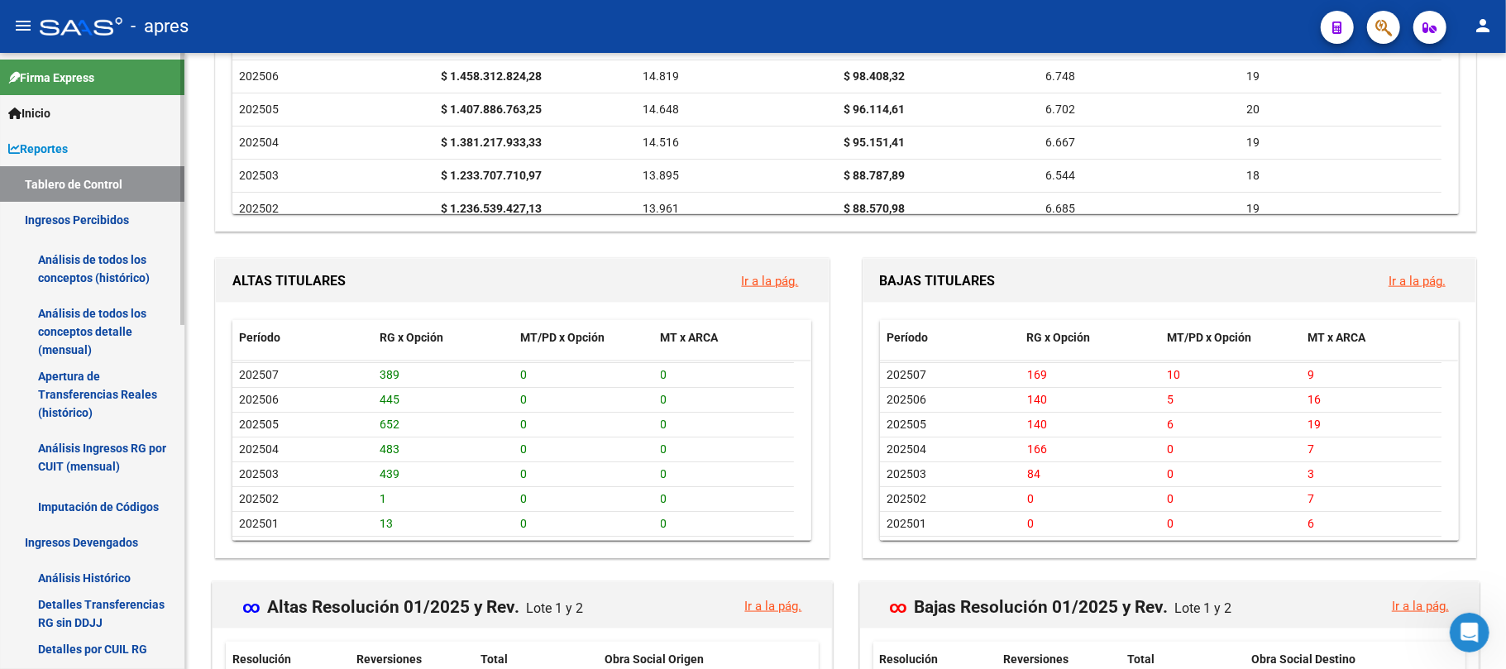
click at [94, 326] on link "Análisis de todos los conceptos detalle (mensual)" at bounding box center [92, 331] width 184 height 63
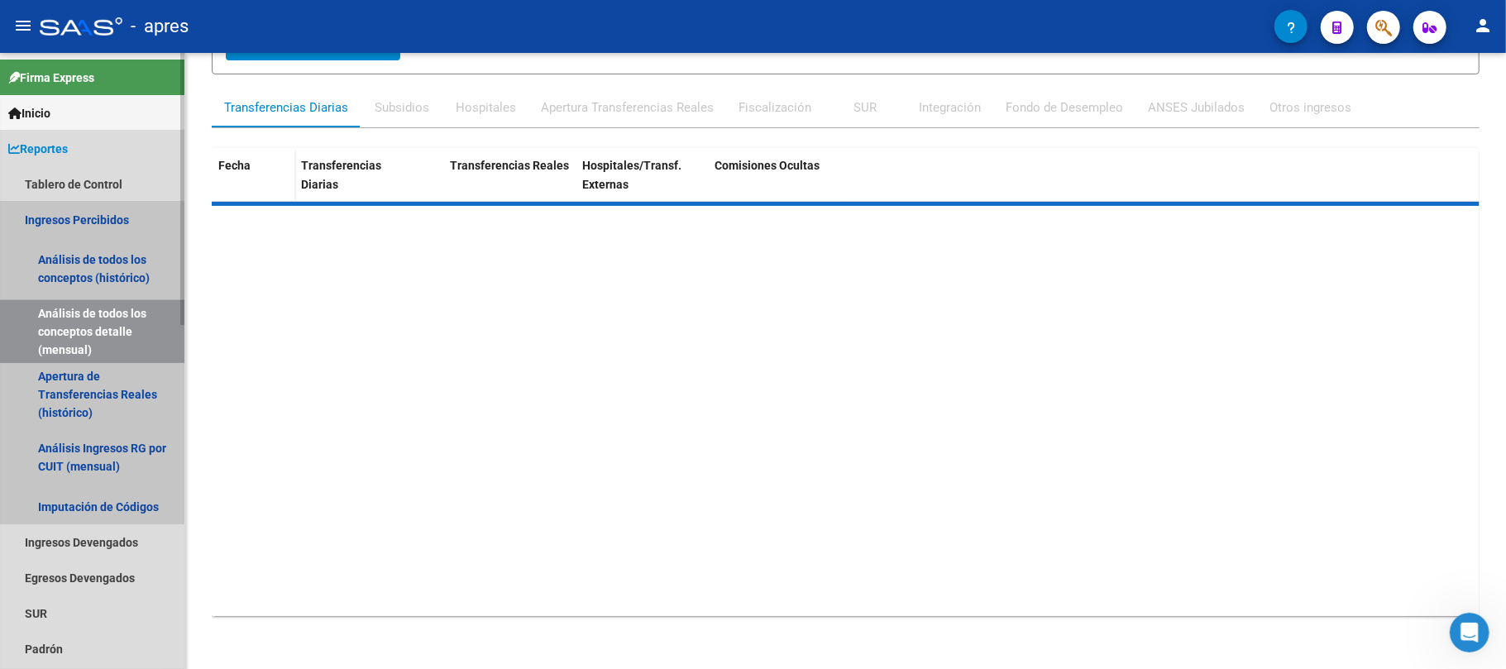
scroll to position [215, 0]
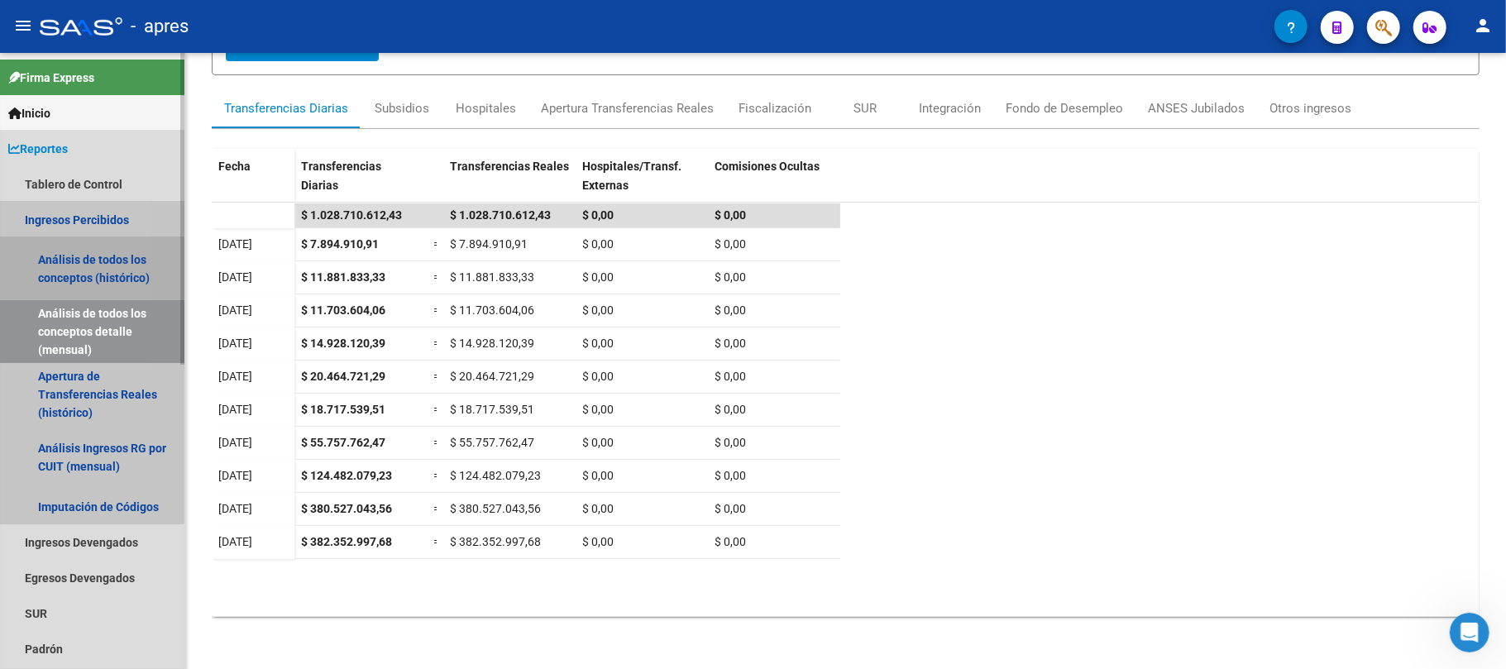
click at [34, 256] on link "Análisis de todos los conceptos (histórico)" at bounding box center [92, 268] width 184 height 63
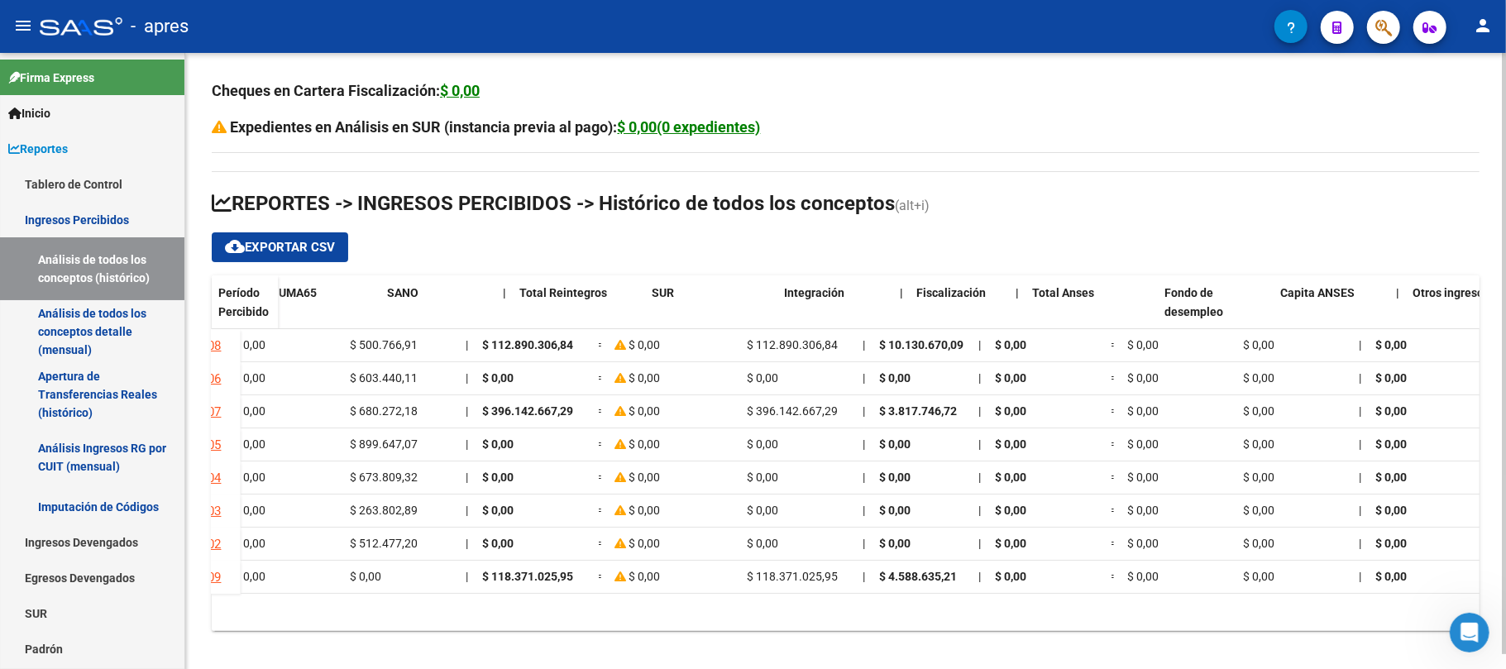
scroll to position [0, 1060]
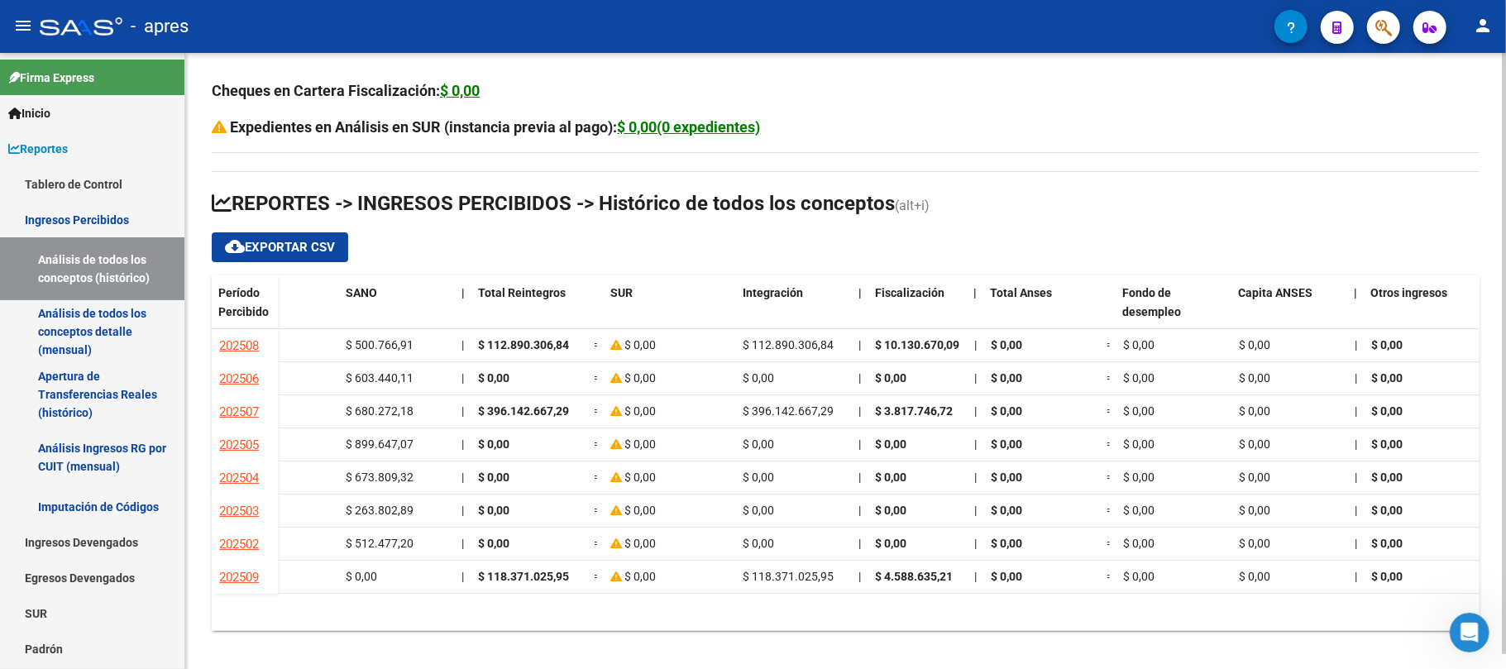
drag, startPoint x: 878, startPoint y: 619, endPoint x: 26, endPoint y: 12, distance: 1046.8
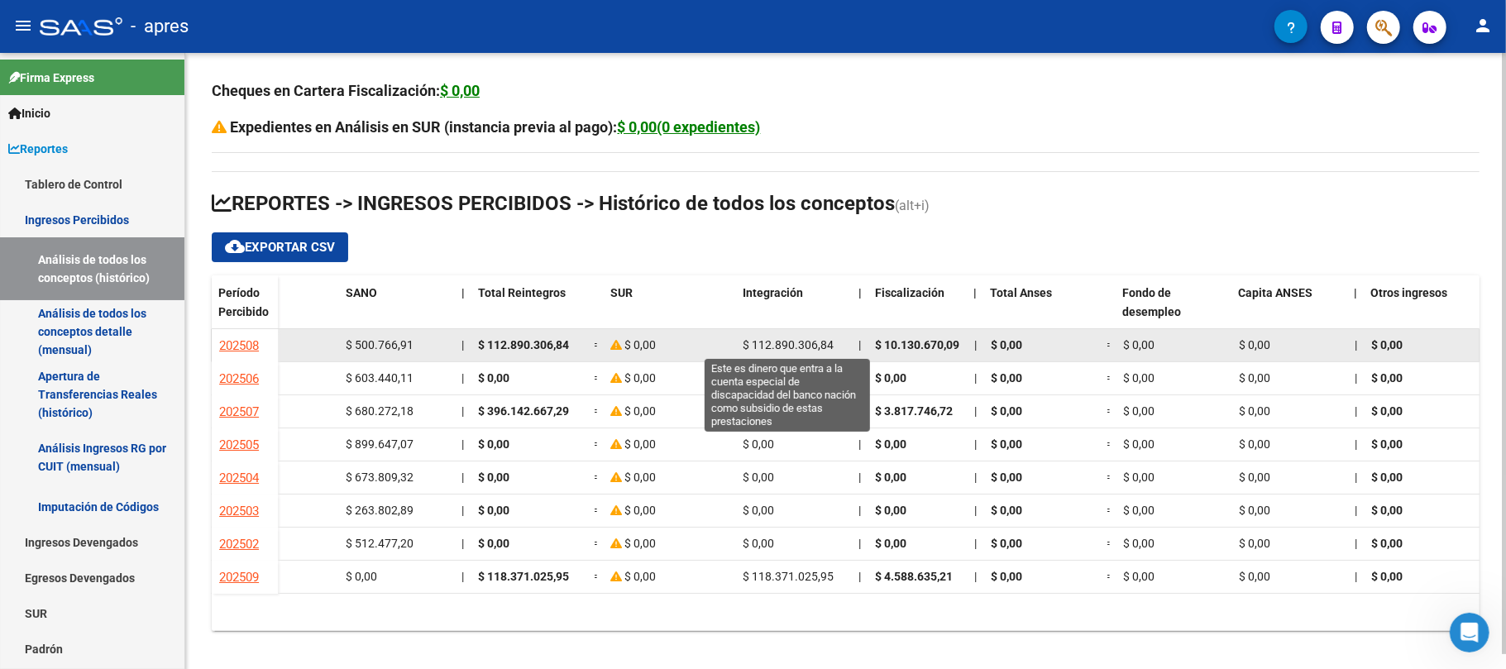
click at [782, 339] on span "$ 112.890.306,84" at bounding box center [788, 344] width 91 height 13
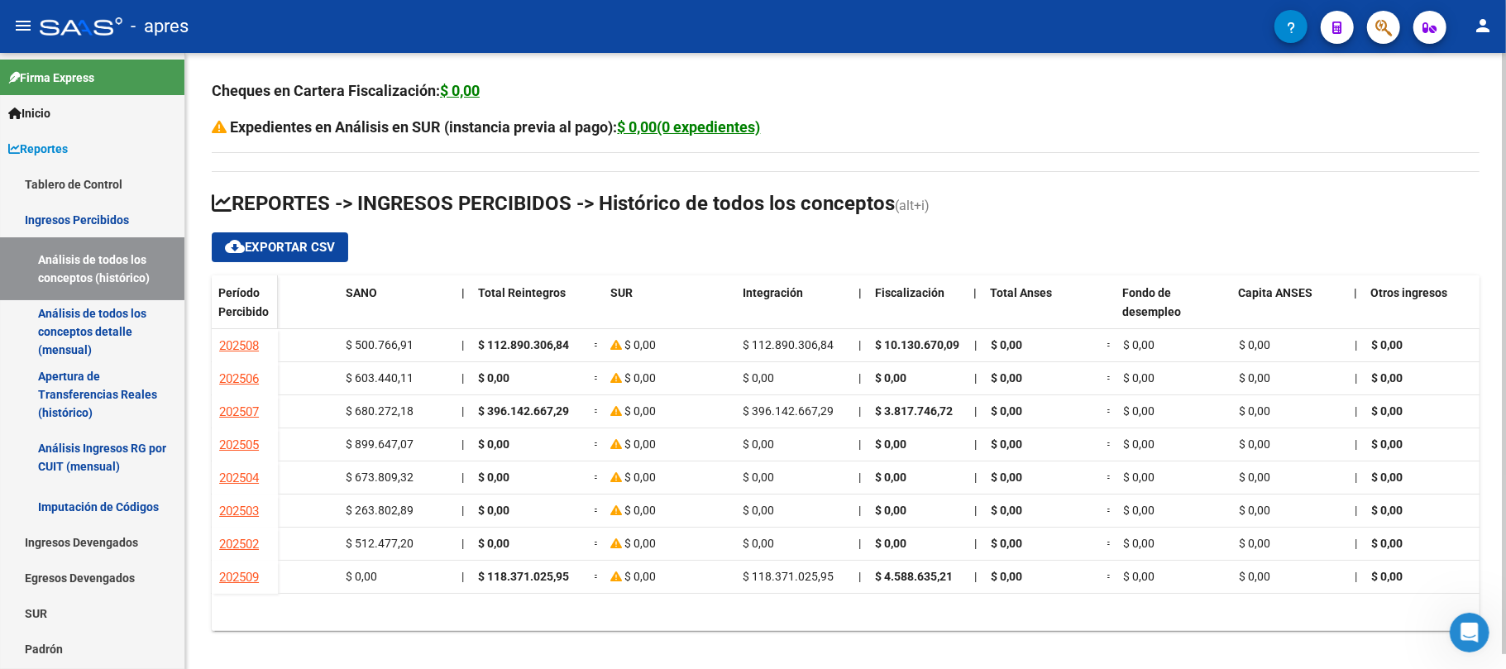
click at [249, 308] on span "Período Percibido" at bounding box center [243, 302] width 50 height 32
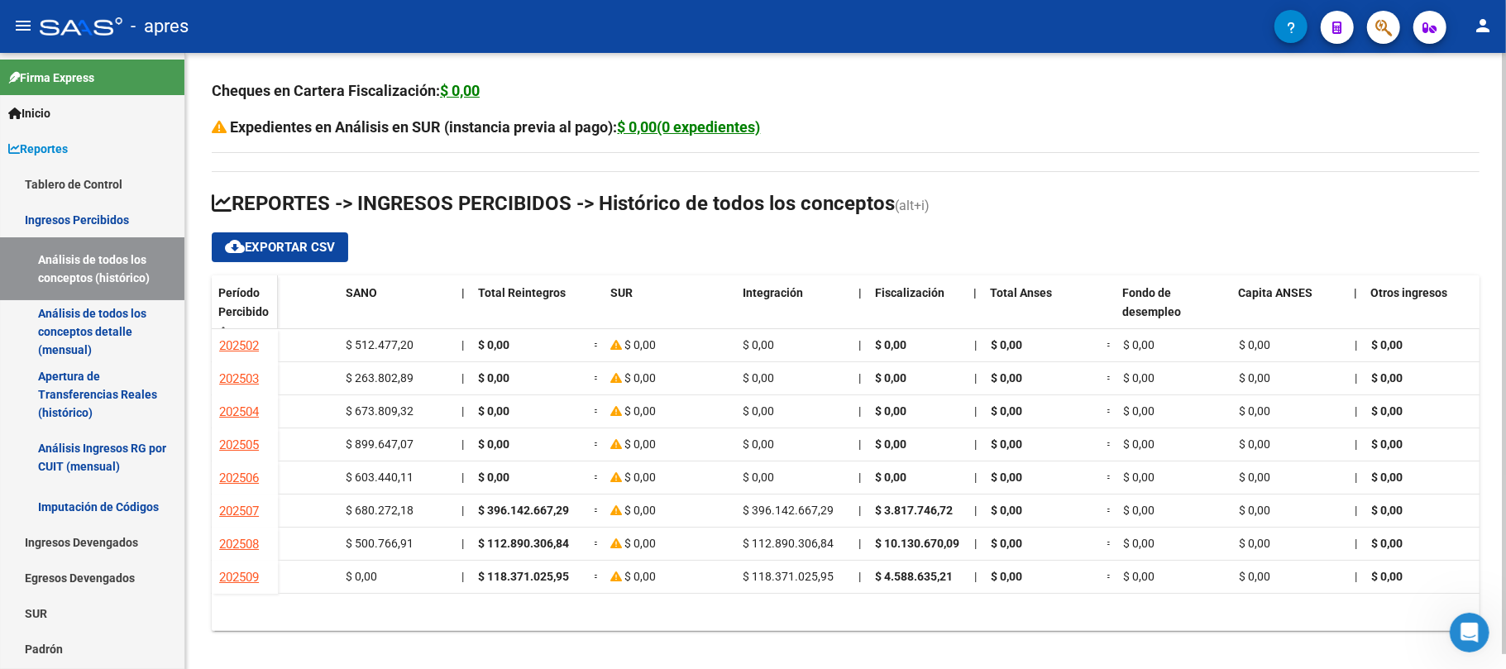
click at [249, 308] on span "Período Percibido" at bounding box center [243, 302] width 50 height 32
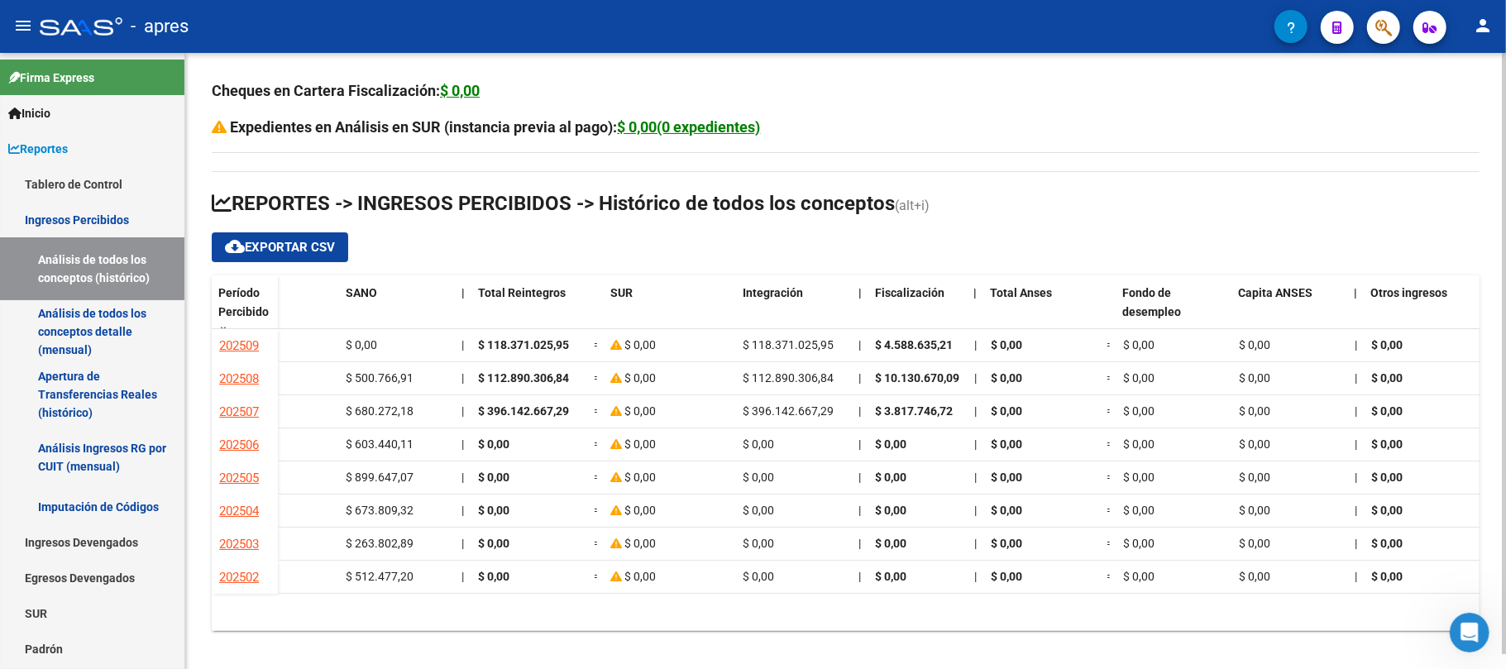
click at [478, 136] on h3 "Expedientes en Análisis en SUR (instancia previa al pago): $ 0,00(0 expedientes)" at bounding box center [846, 127] width 1268 height 23
click at [478, 137] on h3 "Expedientes en Análisis en SUR (instancia previa al pago): $ 0,00(0 expedientes)" at bounding box center [846, 127] width 1268 height 23
click at [477, 124] on strong "Expedientes en Análisis en SUR (instancia previa al pago): $ 0,00(0 expedientes)" at bounding box center [496, 126] width 530 height 17
click at [468, 162] on div "Cheques en Cartera Fiscalización: $ 0,00 Expedientes en Análisis en SUR (instan…" at bounding box center [846, 355] width 1268 height 552
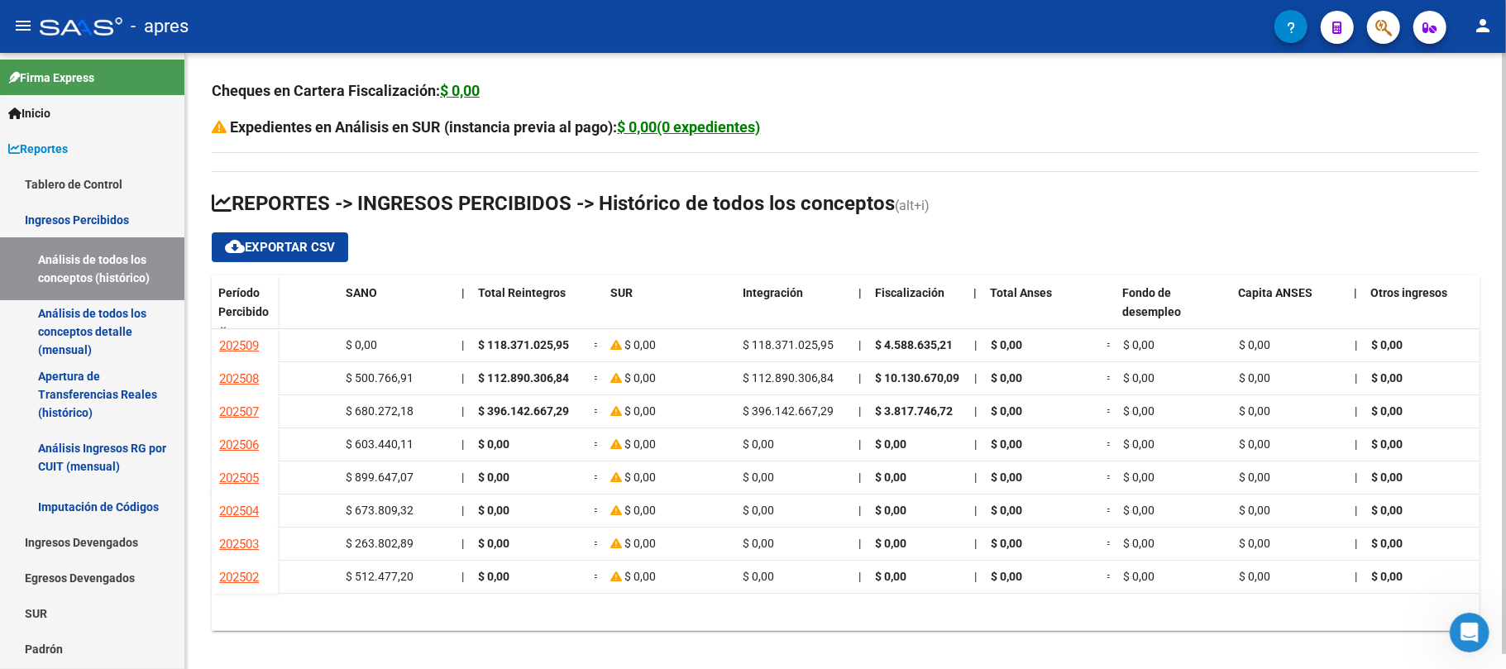
click at [411, 122] on strong "Expedientes en Análisis en SUR (instancia previa al pago): $ 0,00(0 expedientes)" at bounding box center [496, 126] width 530 height 17
click at [338, 98] on strong "Cheques en Cartera Fiscalización: $ 0,00" at bounding box center [346, 90] width 268 height 17
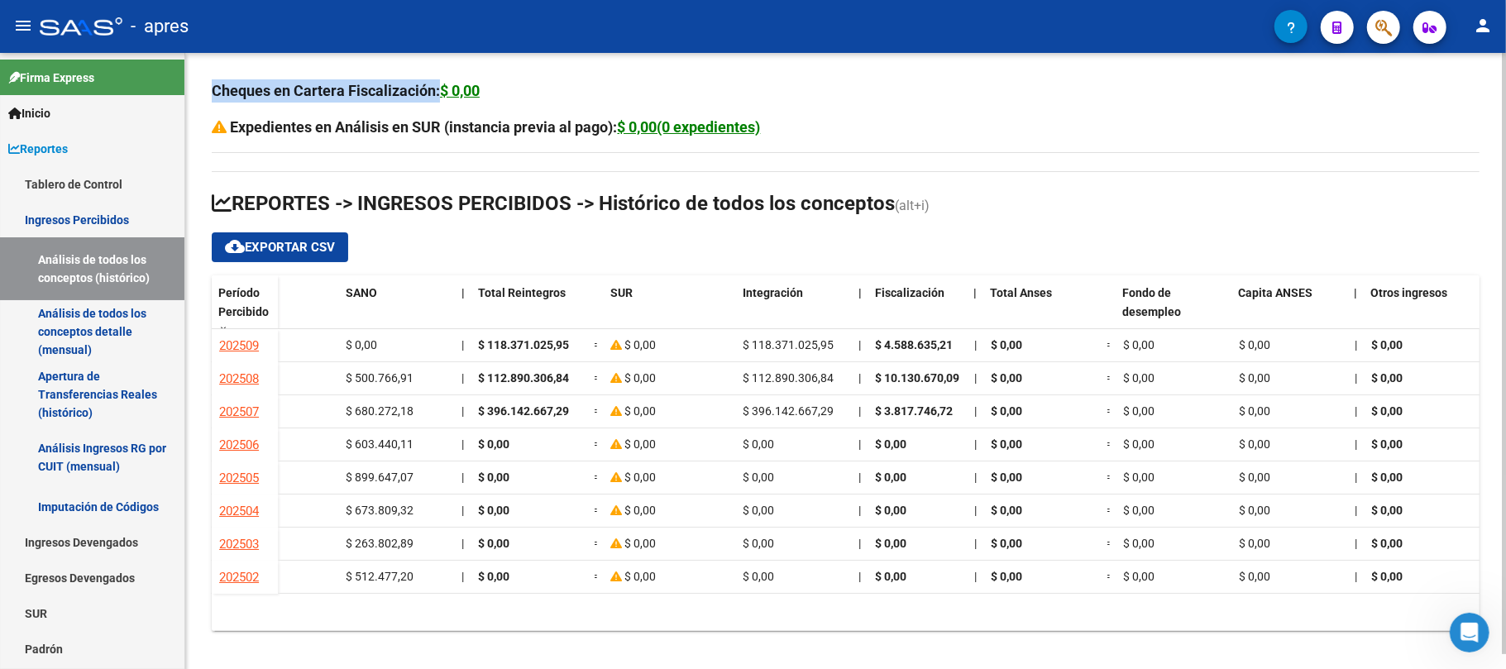
click at [338, 98] on strong "Cheques en Cartera Fiscalización: $ 0,00" at bounding box center [346, 90] width 268 height 17
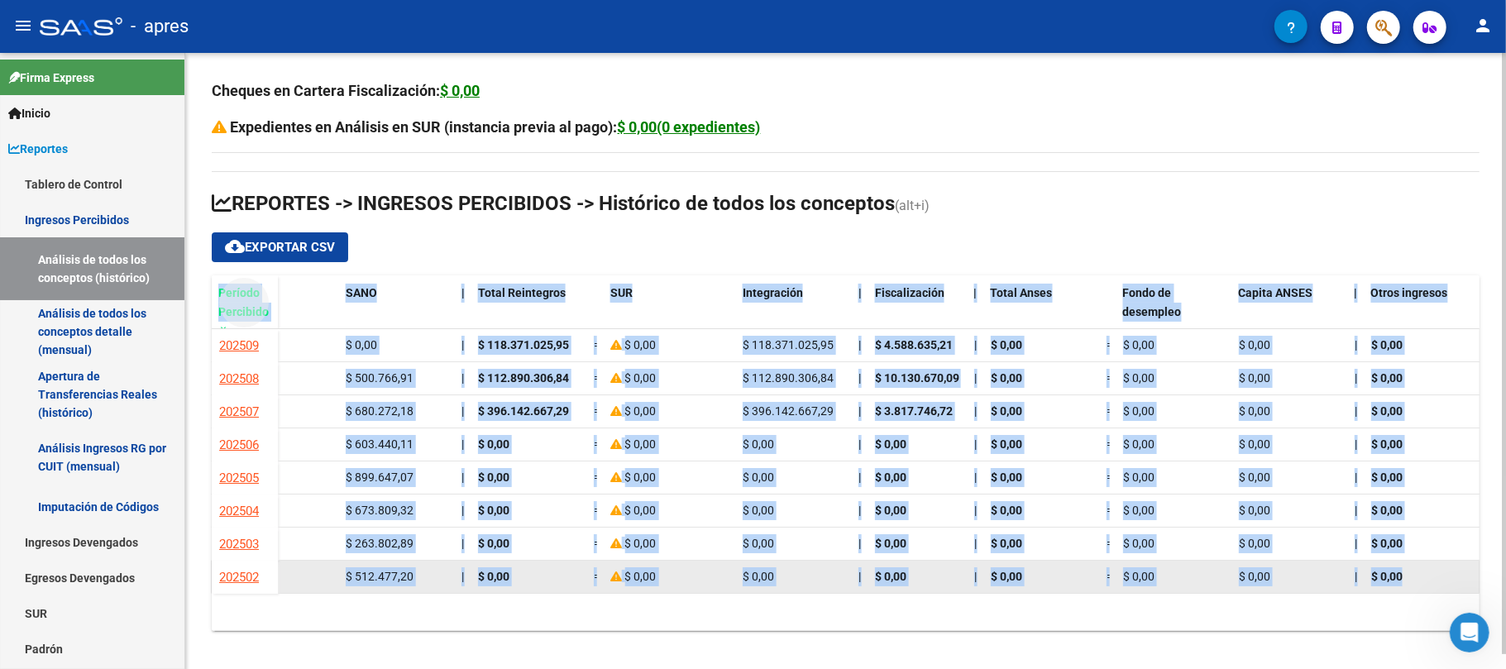
drag, startPoint x: 213, startPoint y: 289, endPoint x: 1446, endPoint y: 582, distance: 1267.5
click at [1446, 582] on div "Período Percibido Total Percibido | Transferencias Diarias Transferencias Reale…" at bounding box center [846, 451] width 1268 height 352
click at [1433, 576] on div "$ 0,00" at bounding box center [1422, 576] width 103 height 19
